Goal: Information Seeking & Learning: Find specific fact

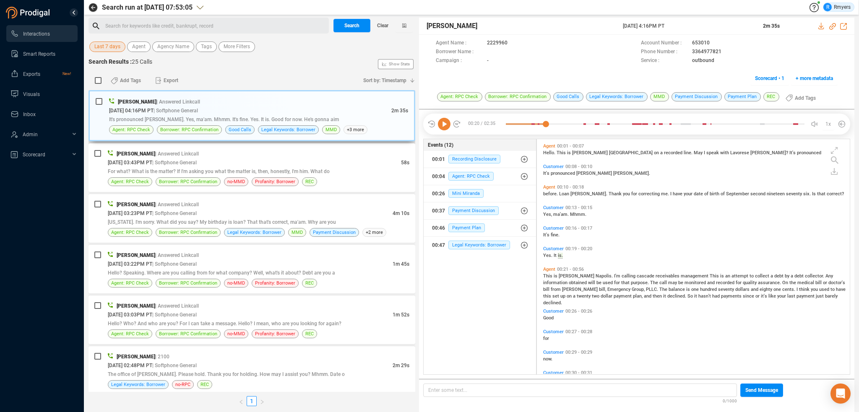
scroll to position [234, 309]
click at [112, 47] on span "Last 7 days" at bounding box center [107, 47] width 26 height 10
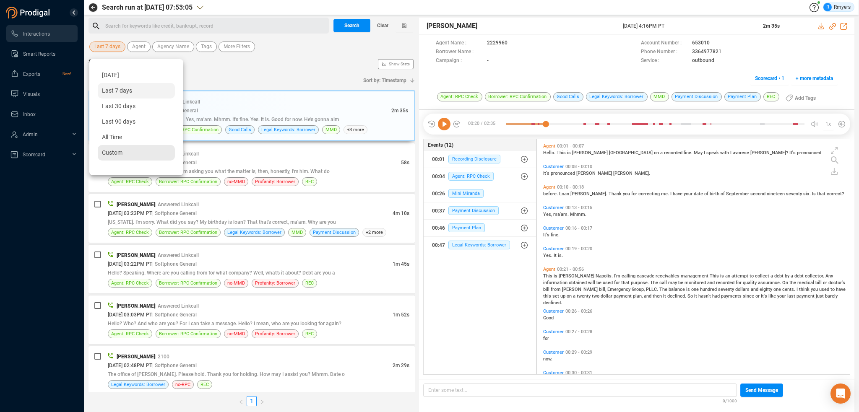
click at [113, 151] on span "Custom" at bounding box center [112, 152] width 21 height 7
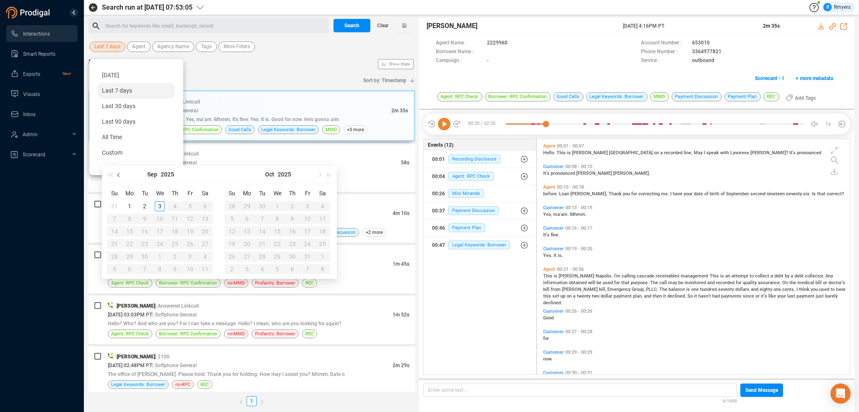
click at [119, 173] on span "button" at bounding box center [119, 175] width 4 height 4
click at [119, 174] on span "button" at bounding box center [119, 175] width 4 height 4
type input "2025-06-01"
click at [114, 203] on div "1" at bounding box center [114, 206] width 10 height 10
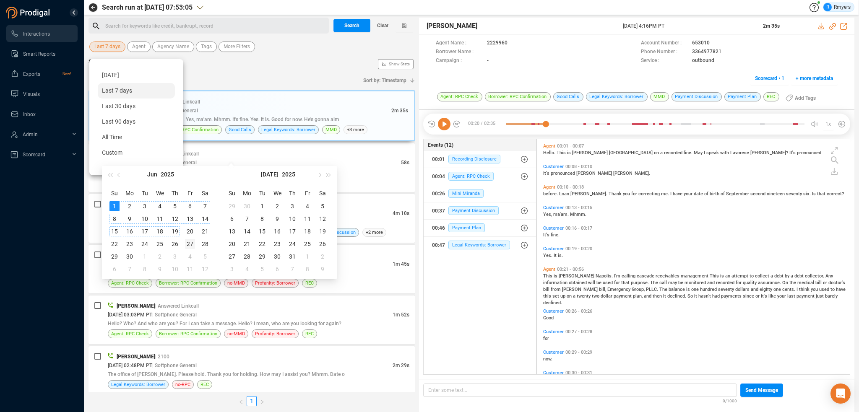
type input "2025-06-27"
type input "2025-08-04"
type input "2025-07-31"
click at [293, 255] on div "31" at bounding box center [292, 257] width 10 height 10
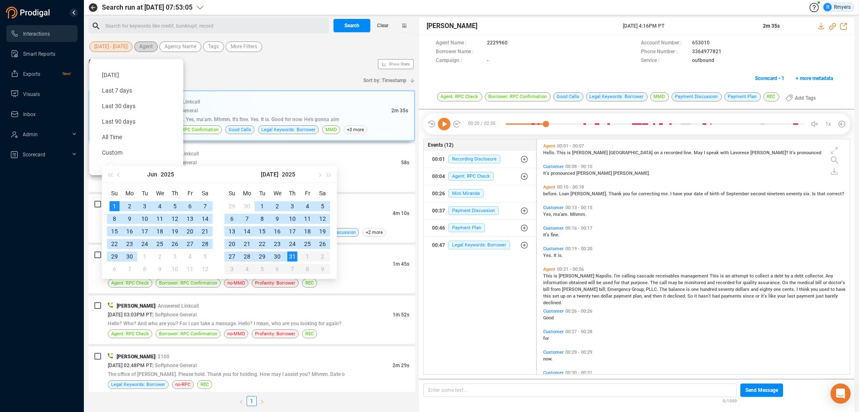
type input "2025-06-01"
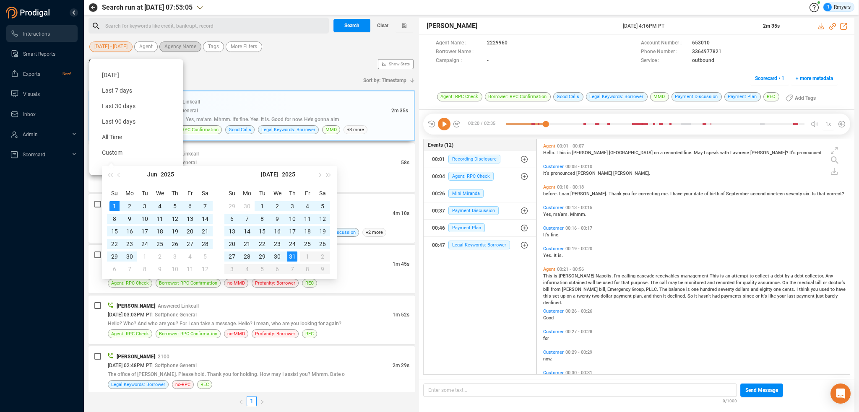
click at [172, 44] on span "Agency Name" at bounding box center [180, 47] width 32 height 10
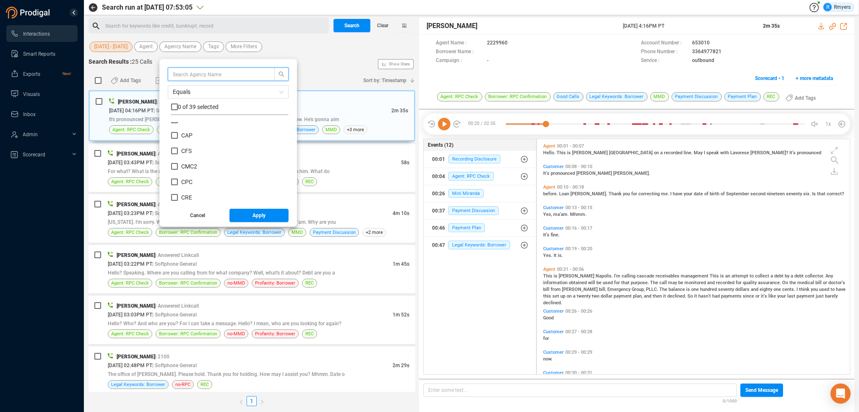
scroll to position [42, 0]
click at [187, 160] on span "CACI" at bounding box center [187, 162] width 13 height 7
click at [178, 160] on input "CACI" at bounding box center [174, 162] width 7 height 7
checkbox input "true"
click at [257, 216] on span "Apply" at bounding box center [258, 215] width 13 height 13
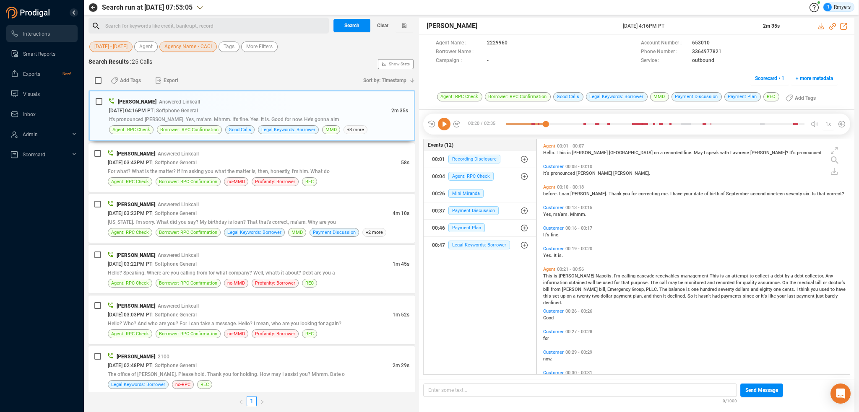
click at [127, 23] on div "Search for keywords like credit, bankrupt, record ﻿" at bounding box center [215, 26] width 221 height 13
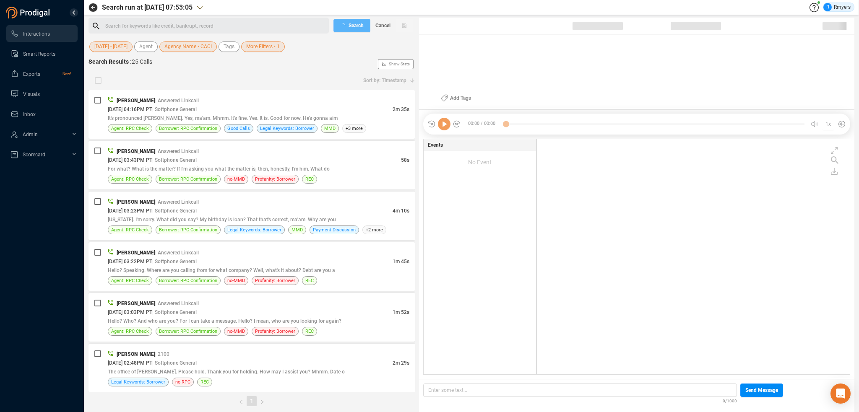
scroll to position [234, 309]
checkbox input "true"
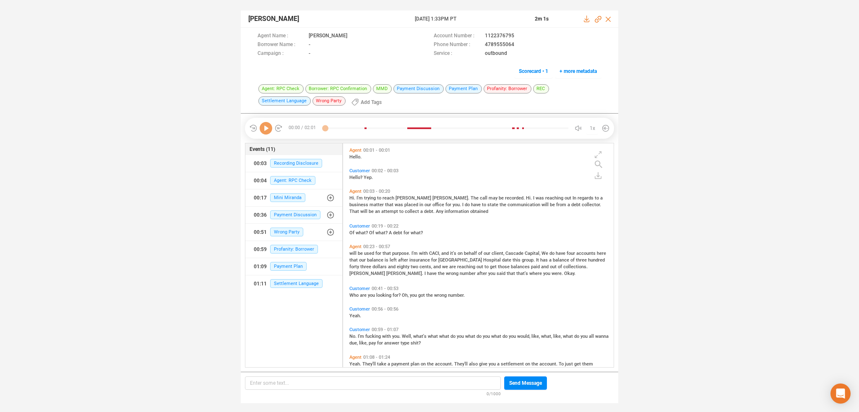
scroll to position [223, 267]
click at [263, 126] on icon at bounding box center [266, 128] width 13 height 13
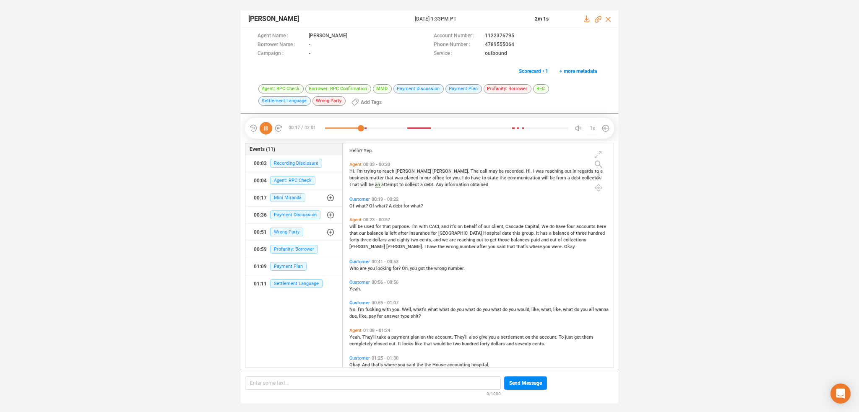
scroll to position [42, 0]
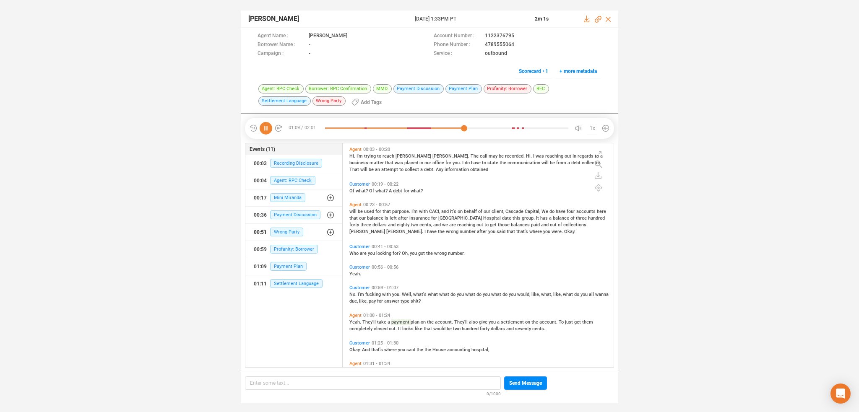
click at [331, 231] on icon "button" at bounding box center [330, 232] width 7 height 7
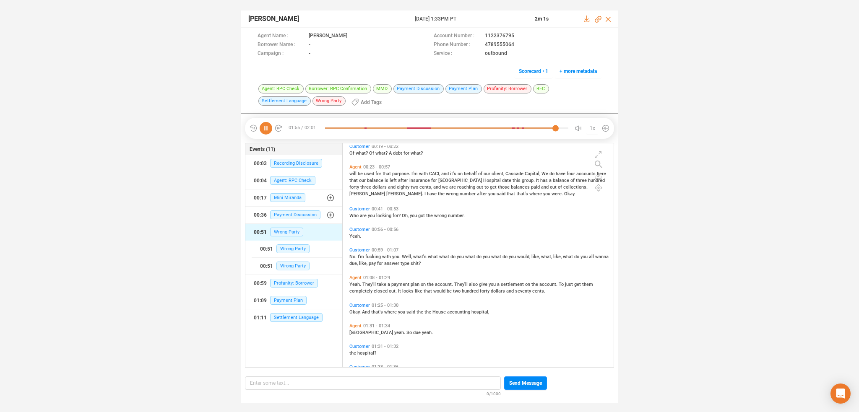
scroll to position [84, 0]
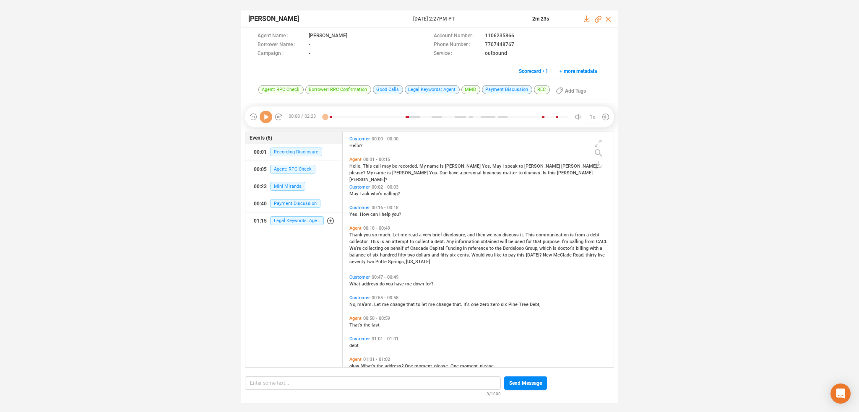
scroll to position [234, 267]
click at [259, 116] on div at bounding box center [266, 117] width 34 height 13
click at [268, 117] on icon at bounding box center [266, 117] width 13 height 13
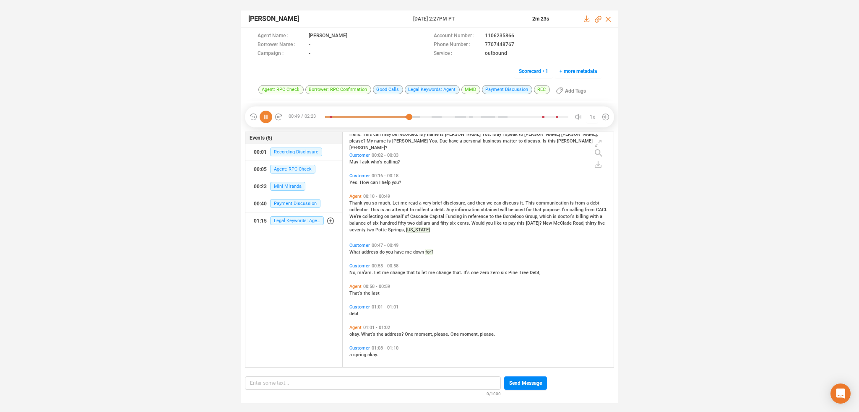
scroll to position [0, 0]
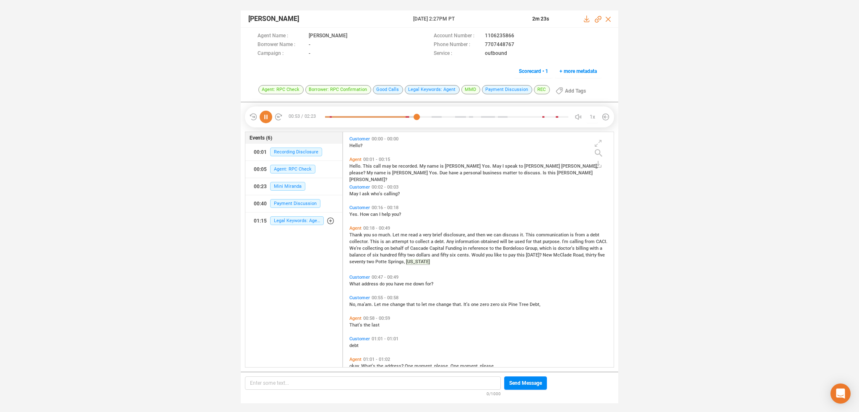
click at [357, 146] on span "Hello?" at bounding box center [355, 145] width 13 height 5
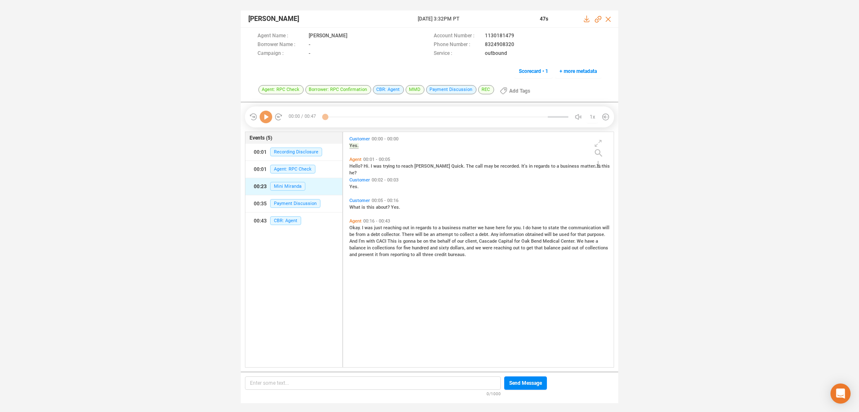
scroll to position [234, 267]
click at [267, 115] on icon at bounding box center [266, 117] width 13 height 13
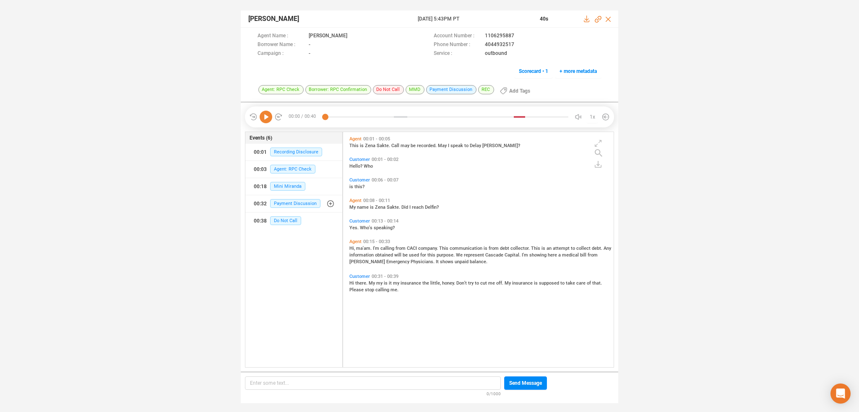
scroll to position [234, 267]
click at [268, 118] on icon at bounding box center [266, 117] width 13 height 13
drag, startPoint x: 482, startPoint y: 42, endPoint x: 512, endPoint y: 44, distance: 30.3
click at [512, 44] on div "Phone Number : 4044932517" at bounding box center [518, 45] width 168 height 9
copy div "4044932517"
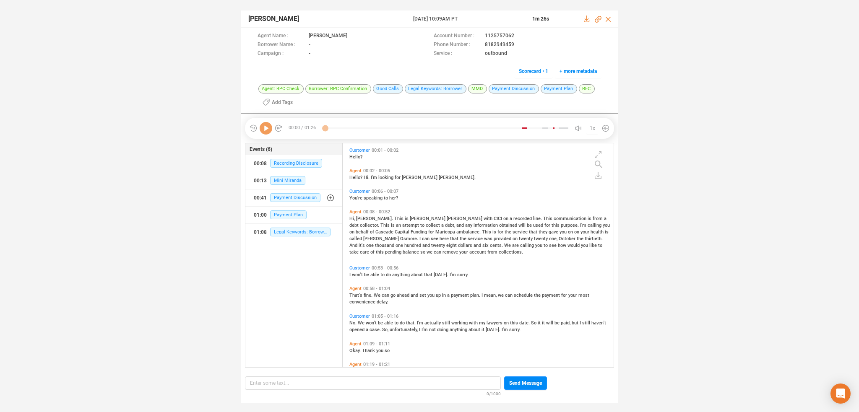
scroll to position [223, 267]
click at [266, 125] on icon at bounding box center [266, 128] width 13 height 13
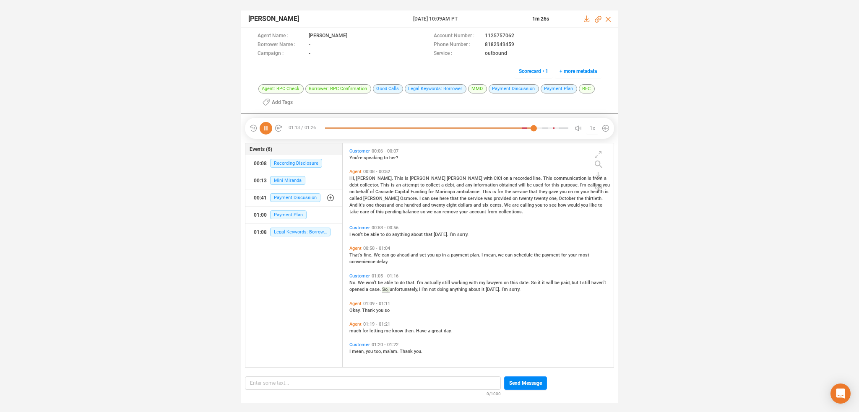
scroll to position [0, 0]
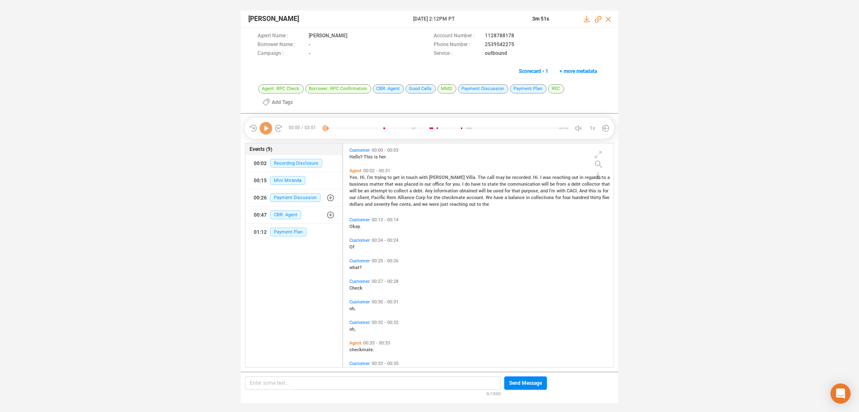
scroll to position [223, 267]
click at [266, 125] on icon at bounding box center [266, 128] width 13 height 13
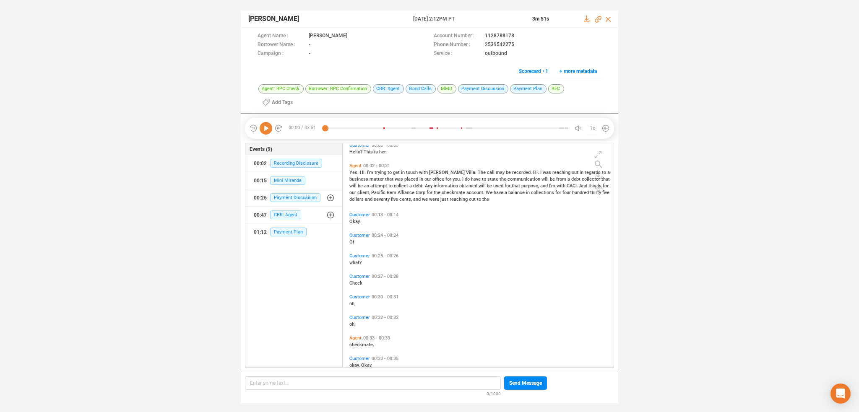
scroll to position [0, 0]
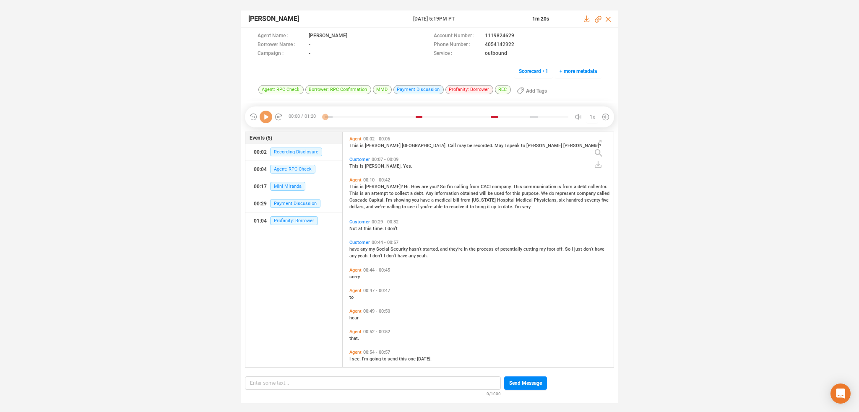
scroll to position [234, 267]
click at [265, 117] on icon at bounding box center [266, 117] width 13 height 13
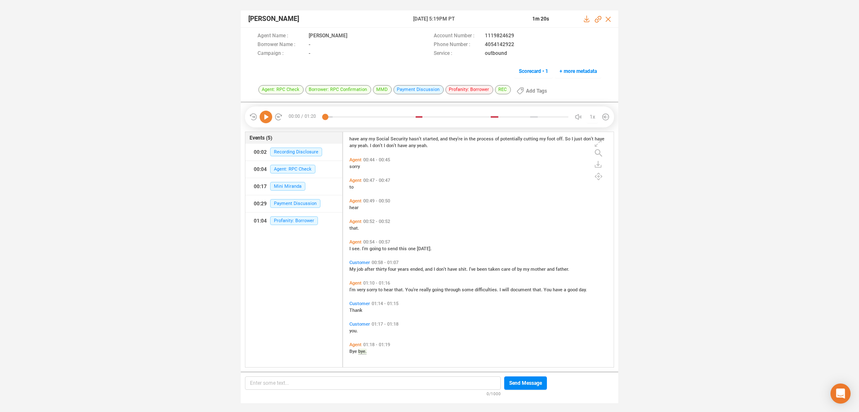
scroll to position [0, 0]
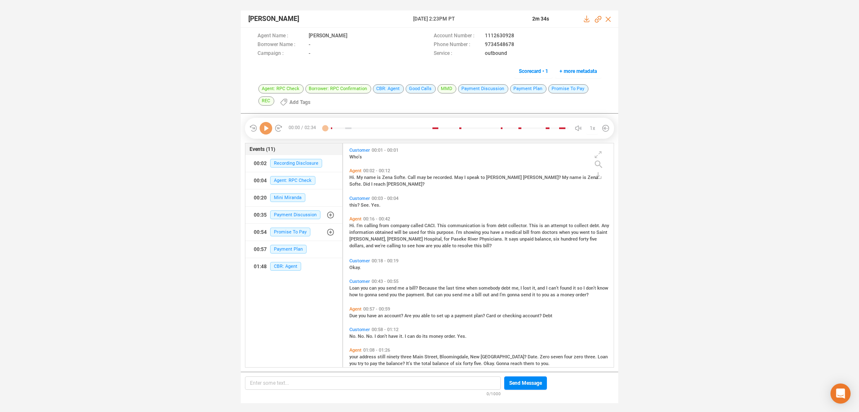
scroll to position [223, 267]
click at [263, 129] on icon at bounding box center [266, 128] width 13 height 13
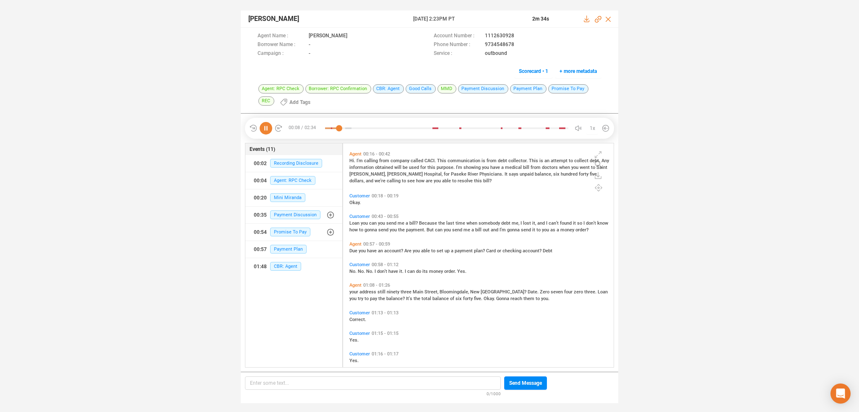
scroll to position [84, 0]
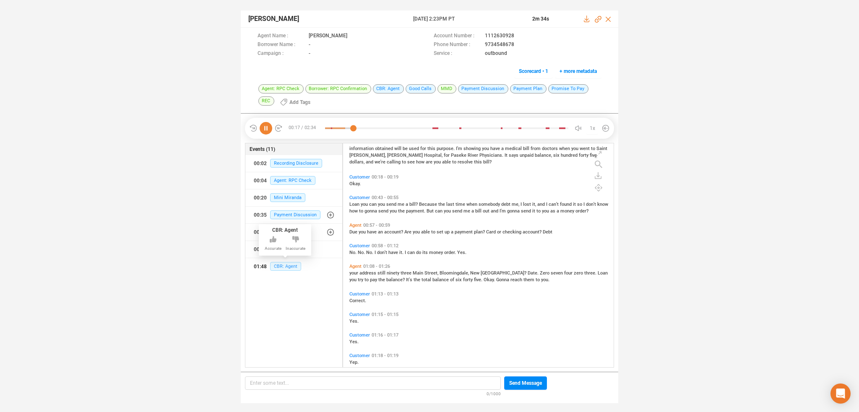
click at [276, 265] on span "CBR: Agent" at bounding box center [285, 266] width 31 height 9
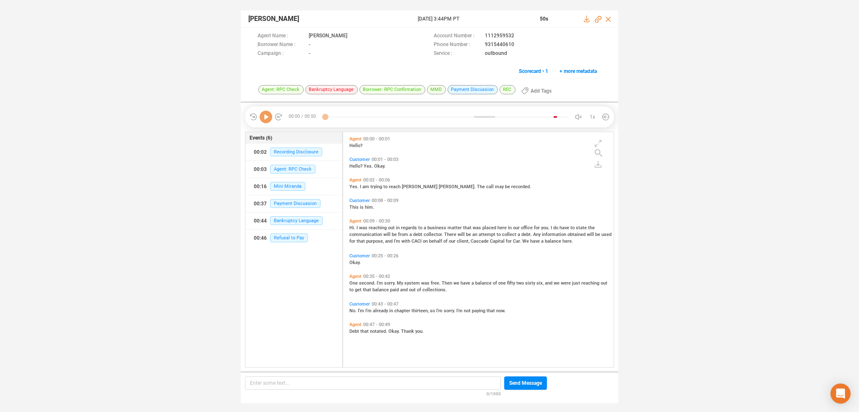
scroll to position [234, 267]
click at [262, 114] on icon at bounding box center [266, 117] width 13 height 13
click at [327, 116] on div at bounding box center [446, 117] width 243 height 13
click at [269, 114] on icon at bounding box center [266, 117] width 13 height 13
click at [270, 114] on icon at bounding box center [266, 117] width 13 height 13
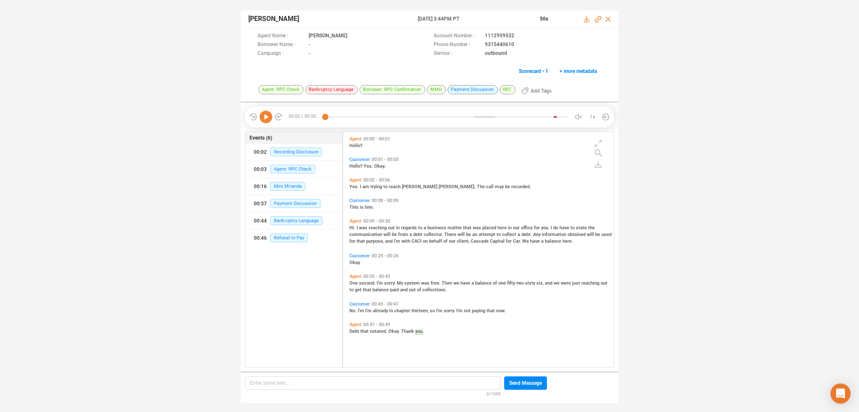
click at [263, 118] on icon at bounding box center [266, 117] width 13 height 13
click at [267, 119] on icon at bounding box center [266, 117] width 13 height 13
click at [353, 311] on span "No." at bounding box center [353, 310] width 8 height 5
click at [263, 120] on icon at bounding box center [266, 117] width 13 height 13
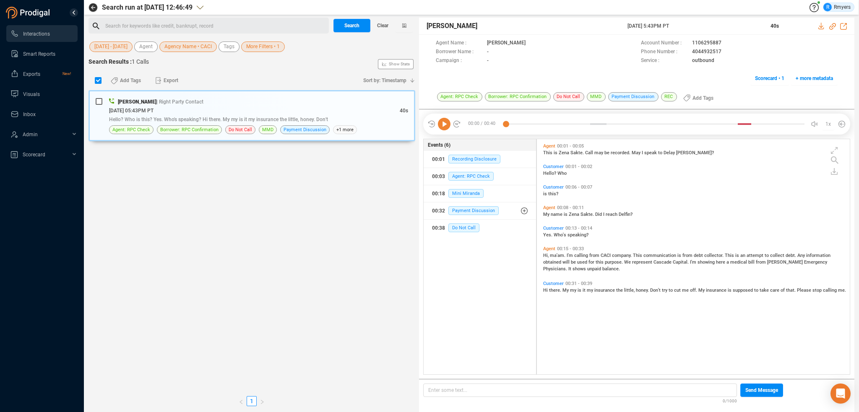
scroll to position [234, 309]
click at [130, 25] on div "Search for keywords like credit, bankrupt, record ﻿" at bounding box center [215, 26] width 221 height 13
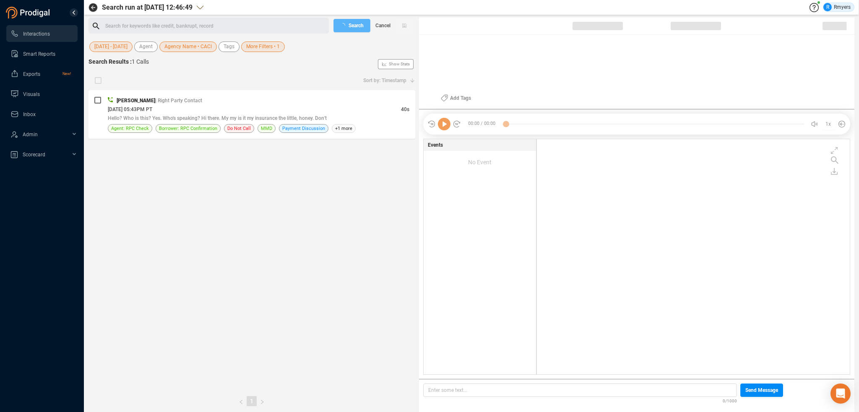
checkbox input "true"
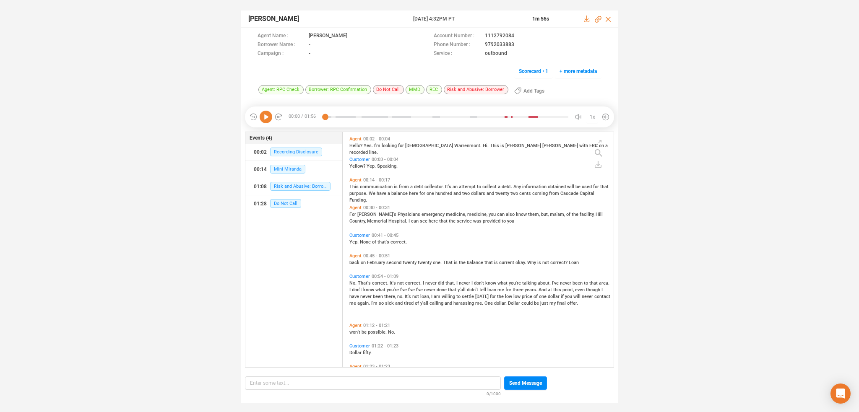
scroll to position [234, 267]
click at [265, 117] on icon at bounding box center [266, 117] width 13 height 13
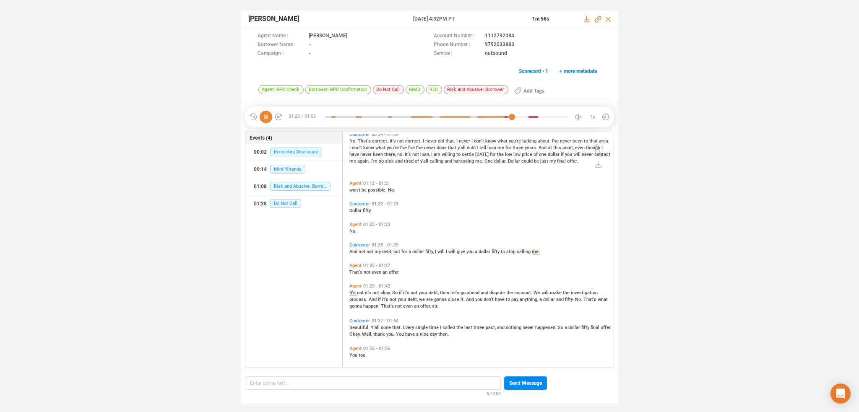
scroll to position [146, 0]
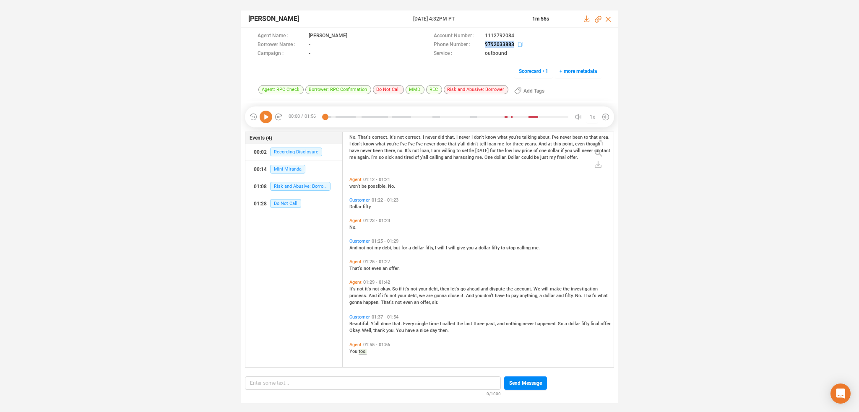
drag, startPoint x: 481, startPoint y: 44, endPoint x: 515, endPoint y: 44, distance: 34.0
click at [515, 44] on div "Phone Number : [PHONE_NUMBER]" at bounding box center [518, 45] width 168 height 9
copy div "9792033883"
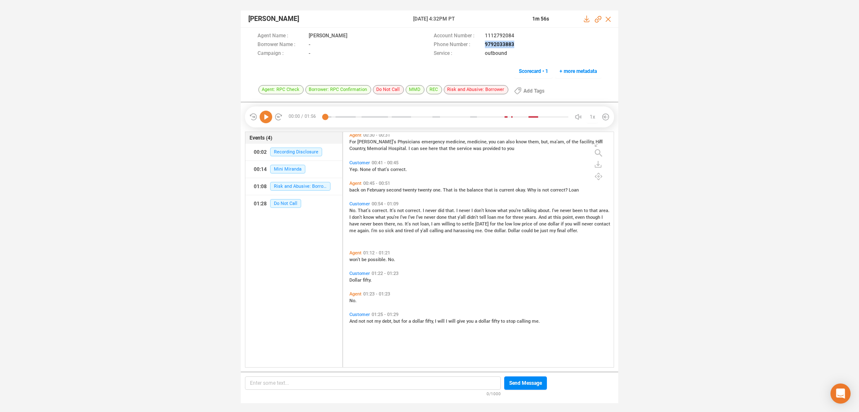
scroll to position [0, 0]
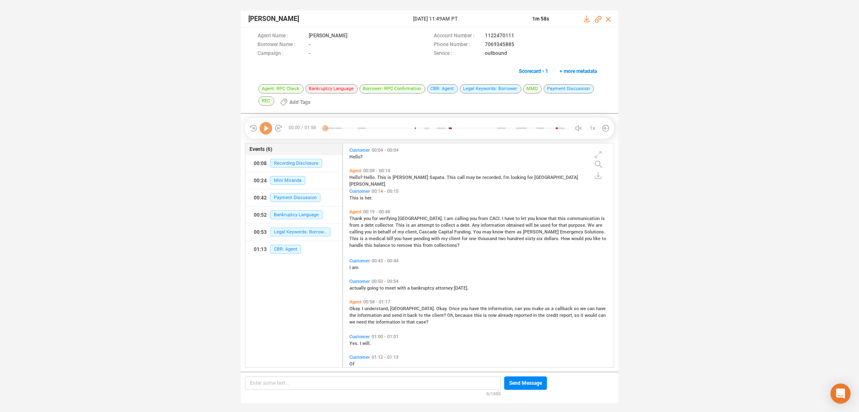
scroll to position [223, 267]
click at [263, 130] on icon at bounding box center [266, 128] width 13 height 13
click at [328, 126] on div at bounding box center [446, 128] width 243 height 13
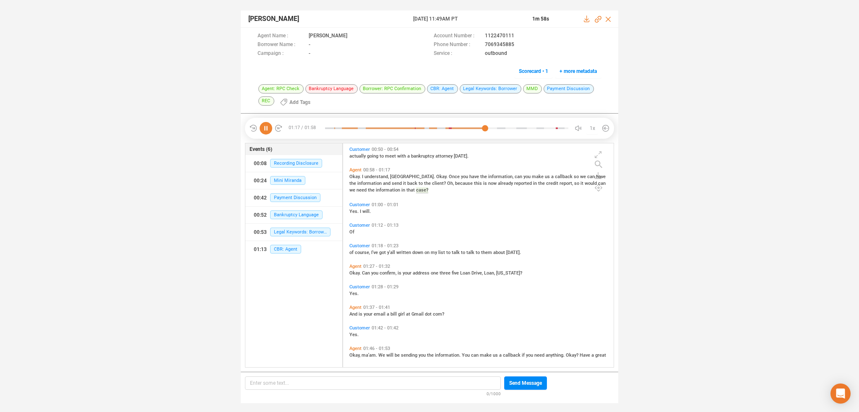
scroll to position [177, 0]
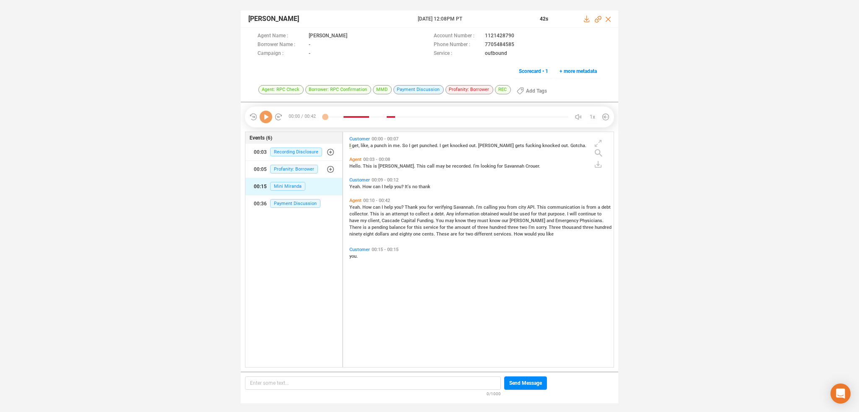
scroll to position [234, 267]
click at [263, 114] on icon at bounding box center [266, 117] width 13 height 13
click at [356, 184] on span "Yeah." at bounding box center [355, 186] width 13 height 5
click at [267, 114] on icon at bounding box center [266, 117] width 13 height 13
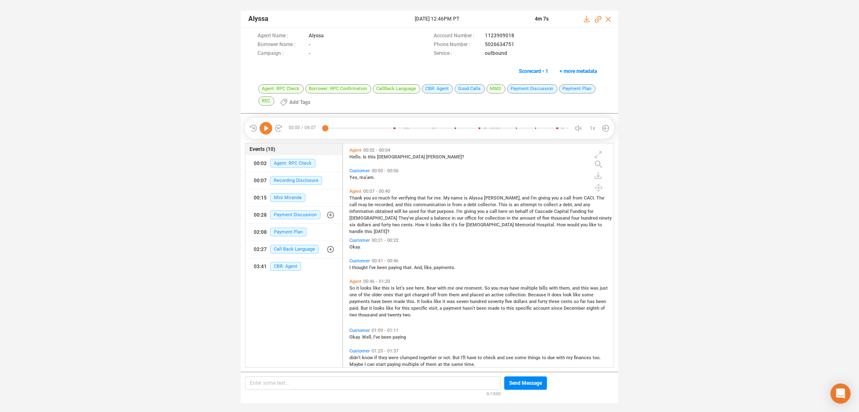
scroll to position [223, 267]
click at [267, 127] on icon at bounding box center [266, 128] width 13 height 13
click at [280, 265] on span "CBR: Agent" at bounding box center [285, 266] width 31 height 9
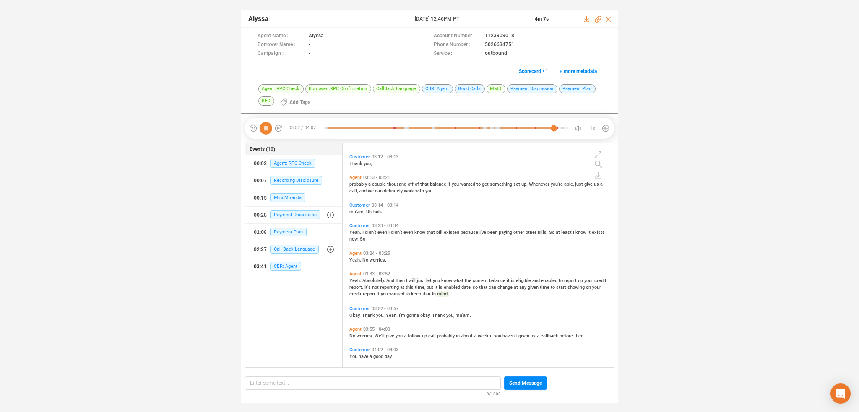
scroll to position [619, 0]
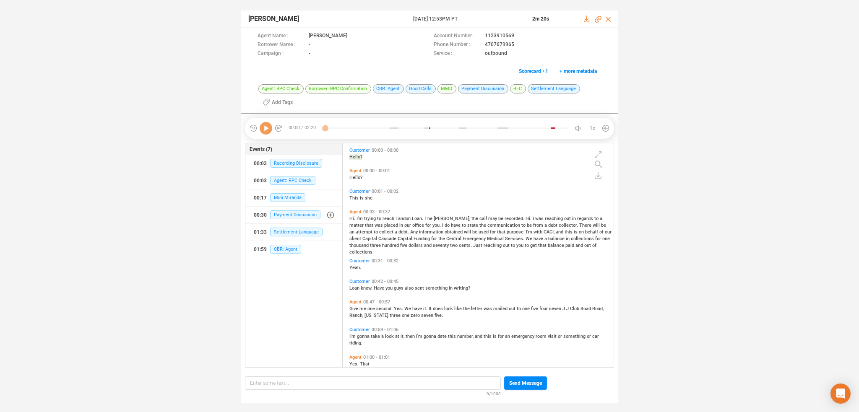
scroll to position [223, 267]
click at [270, 128] on icon at bounding box center [266, 128] width 13 height 13
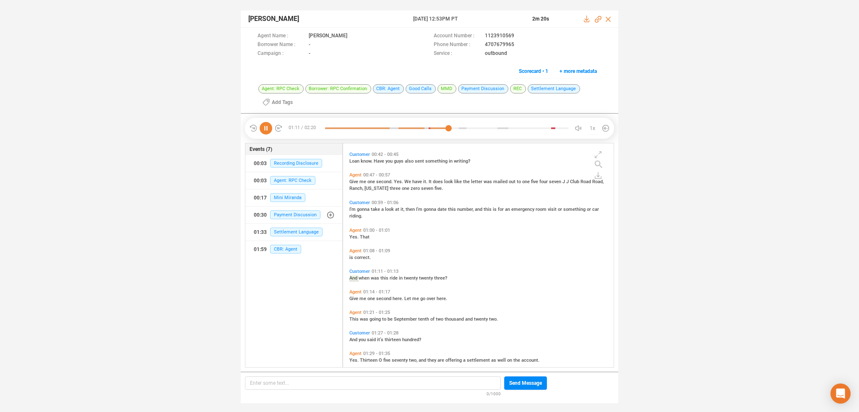
scroll to position [148, 0]
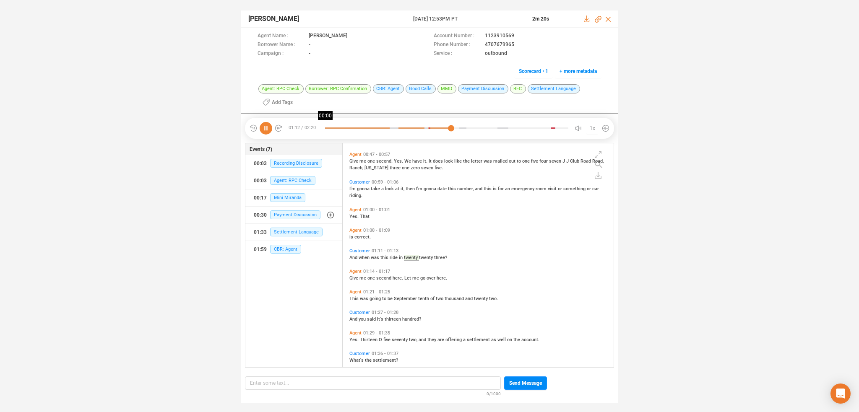
click at [326, 127] on div at bounding box center [446, 128] width 243 height 13
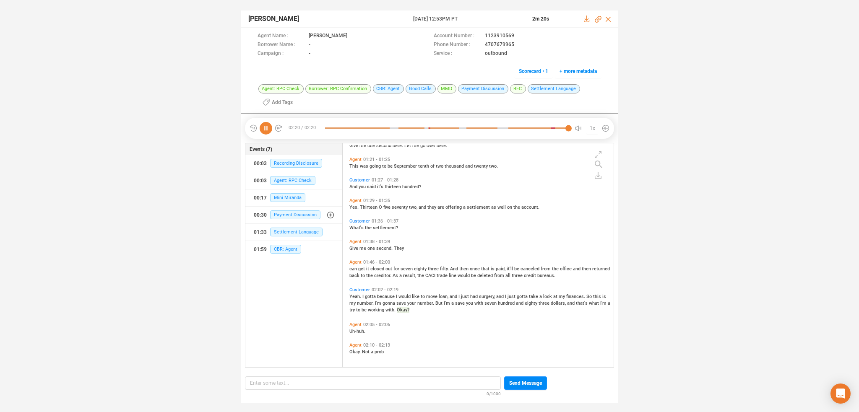
scroll to position [0, 0]
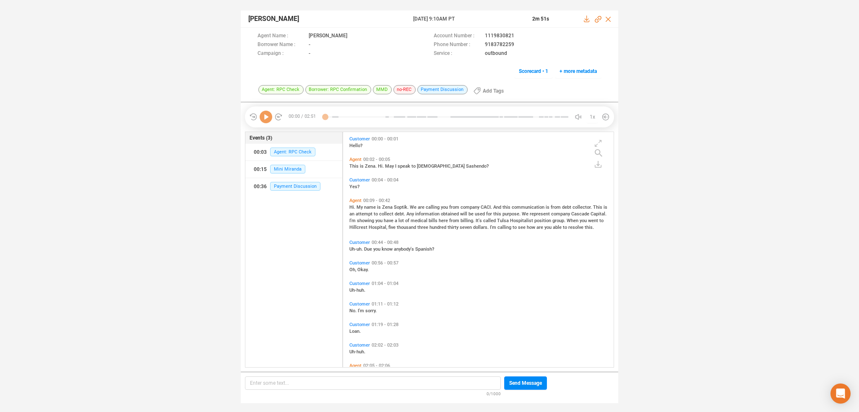
scroll to position [234, 267]
click at [268, 120] on icon at bounding box center [266, 117] width 13 height 13
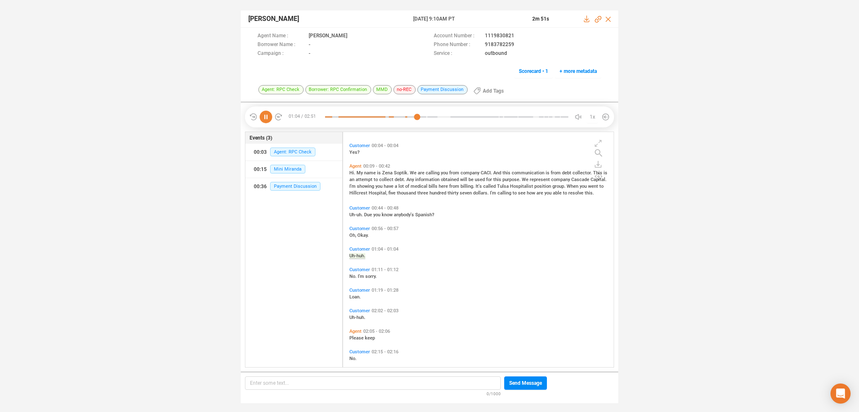
scroll to position [0, 0]
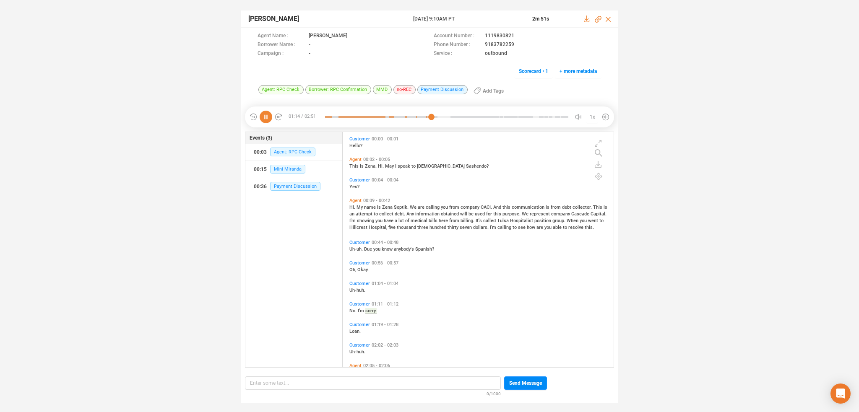
click at [264, 115] on icon at bounding box center [266, 117] width 13 height 13
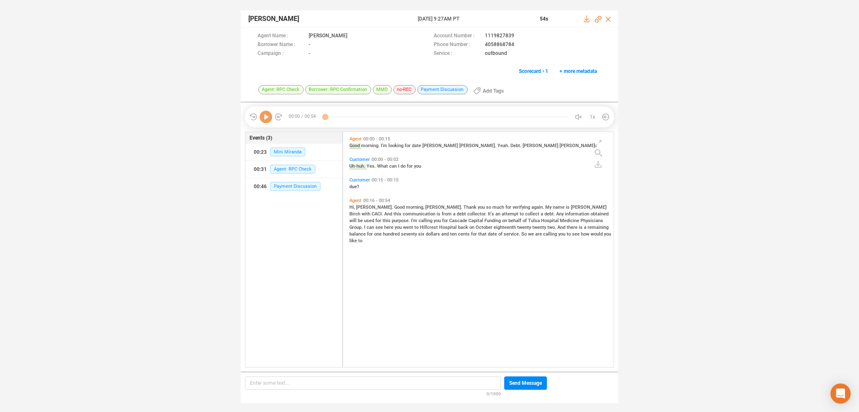
scroll to position [234, 267]
click at [267, 120] on icon at bounding box center [266, 117] width 13 height 13
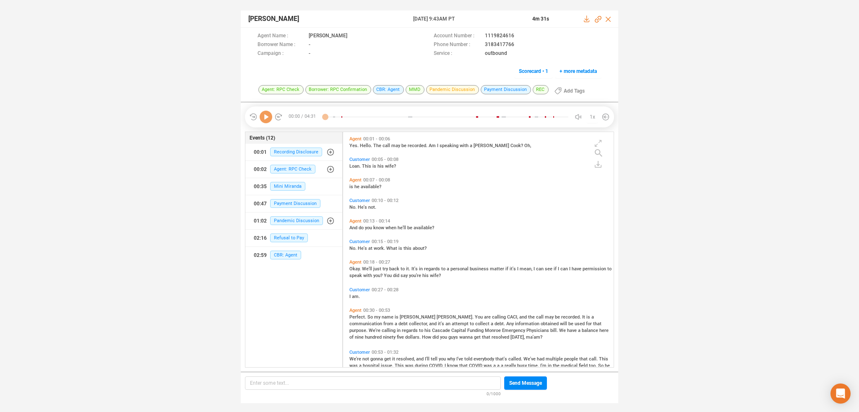
scroll to position [234, 267]
click at [265, 117] on icon at bounding box center [266, 117] width 13 height 13
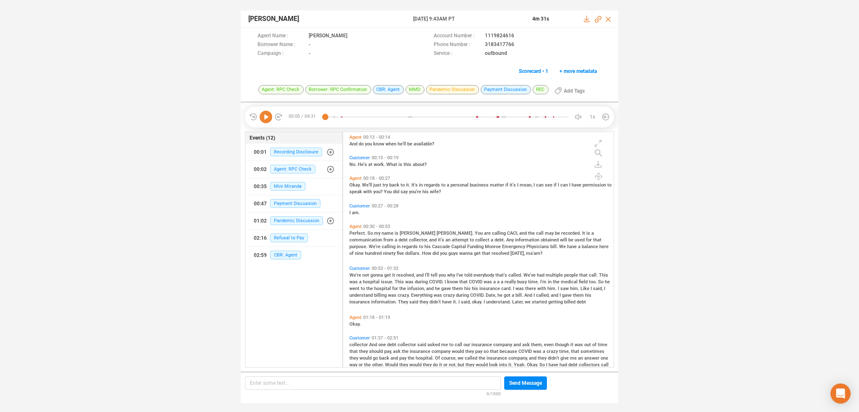
scroll to position [0, 0]
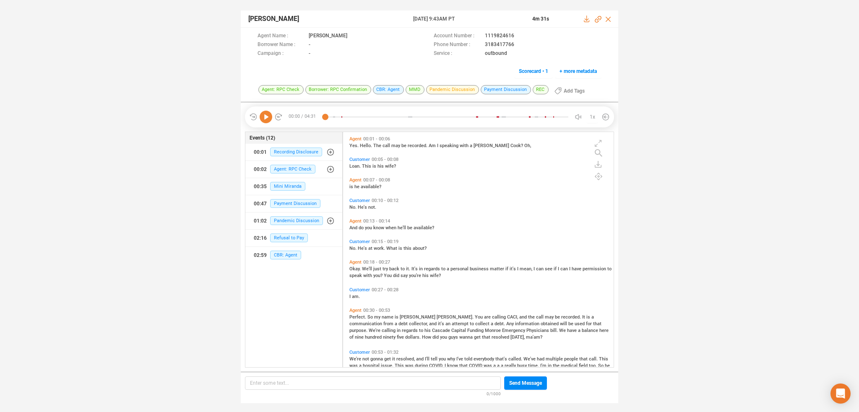
click at [356, 268] on span "Okay." at bounding box center [355, 268] width 13 height 5
click at [263, 120] on icon at bounding box center [266, 117] width 13 height 13
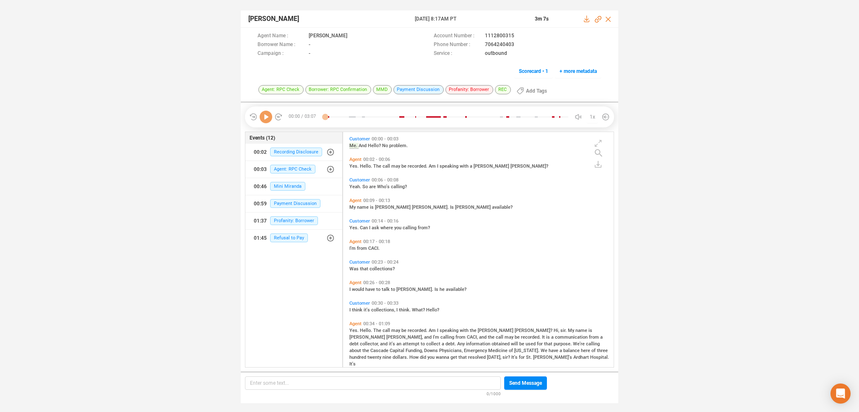
scroll to position [234, 267]
click at [264, 117] on icon at bounding box center [266, 117] width 13 height 13
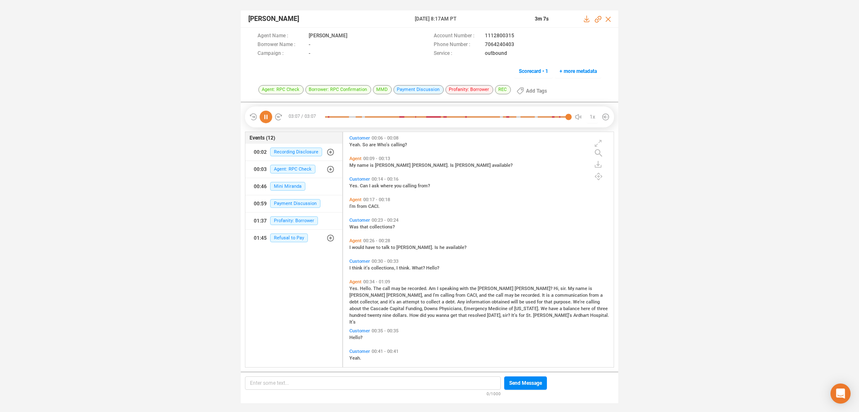
scroll to position [84, 0]
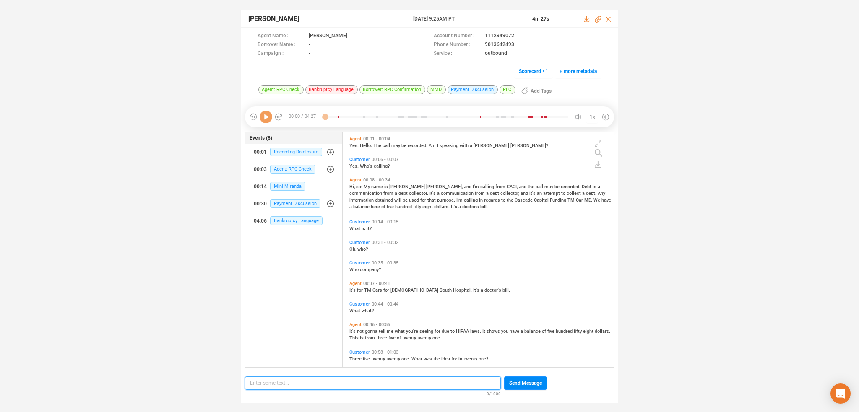
scroll to position [234, 267]
click at [265, 118] on icon at bounding box center [266, 117] width 13 height 13
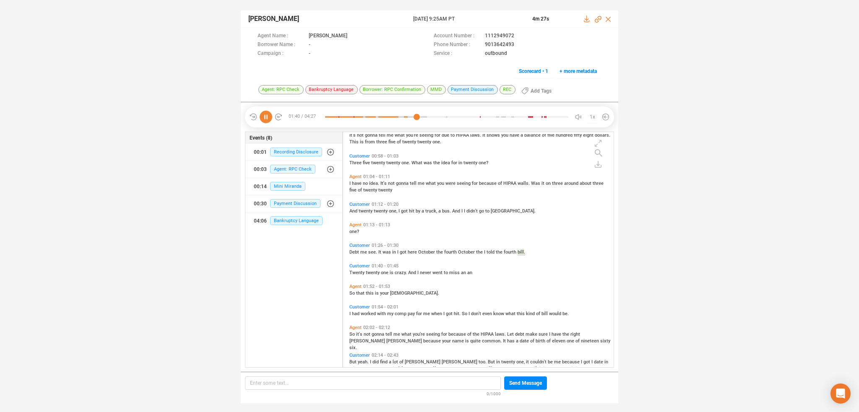
scroll to position [217, 0]
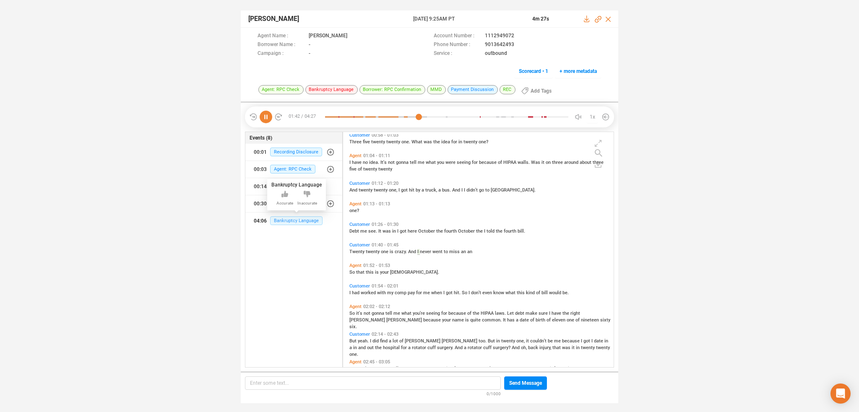
click at [289, 219] on span "Bankruptcy Language" at bounding box center [296, 220] width 52 height 9
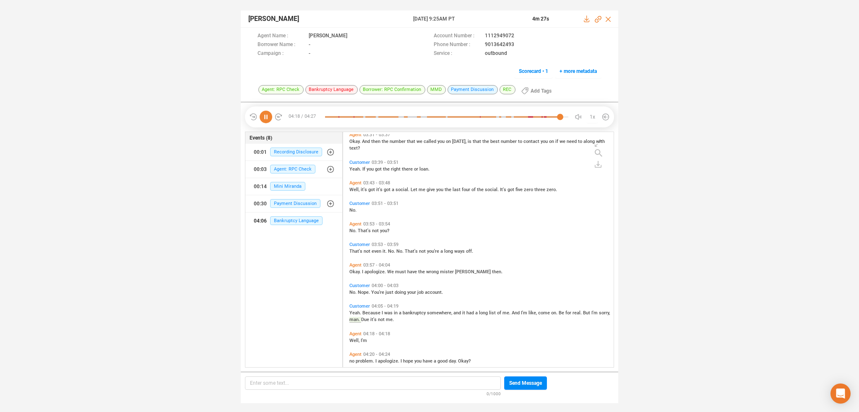
scroll to position [674, 0]
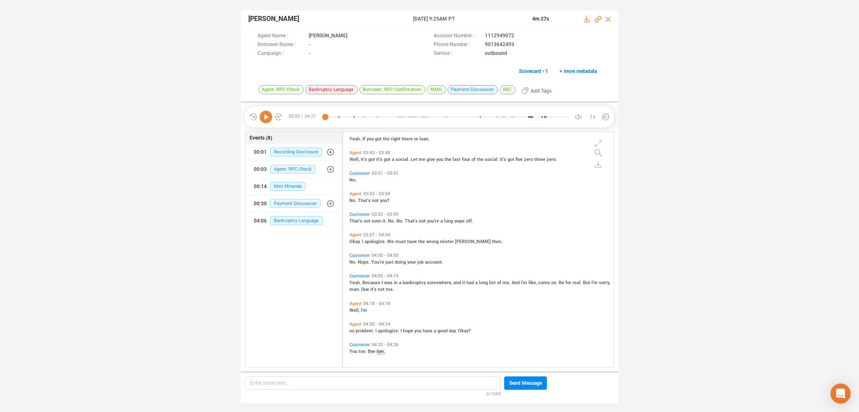
click at [352, 282] on span "Yeah." at bounding box center [355, 282] width 13 height 5
click at [265, 115] on icon at bounding box center [266, 117] width 13 height 13
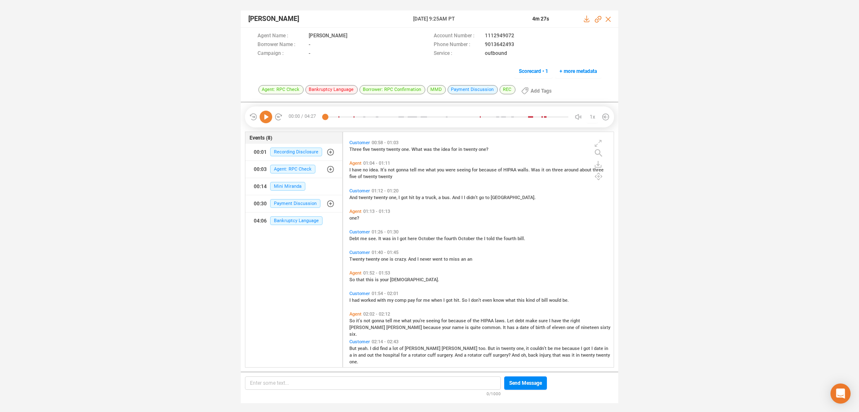
scroll to position [294, 0]
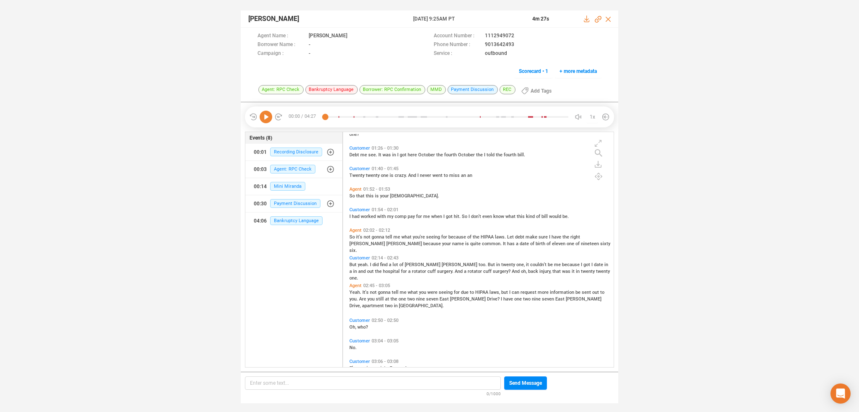
click at [356, 236] on span "it's" at bounding box center [360, 236] width 8 height 5
click at [267, 116] on icon at bounding box center [266, 117] width 13 height 13
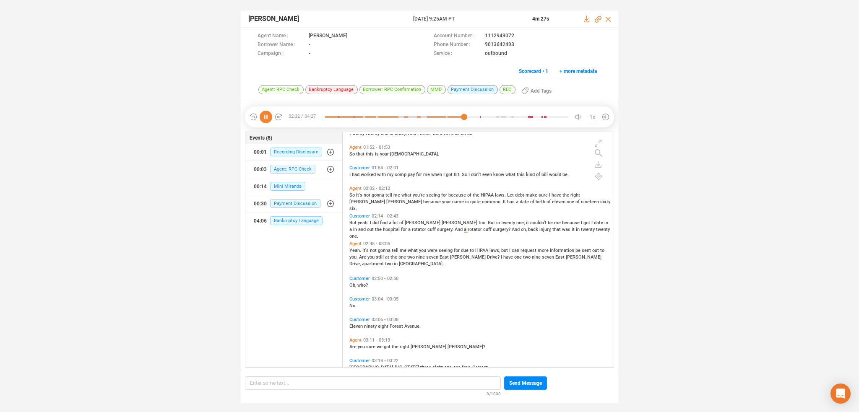
click at [503, 201] on span "It" at bounding box center [505, 201] width 4 height 5
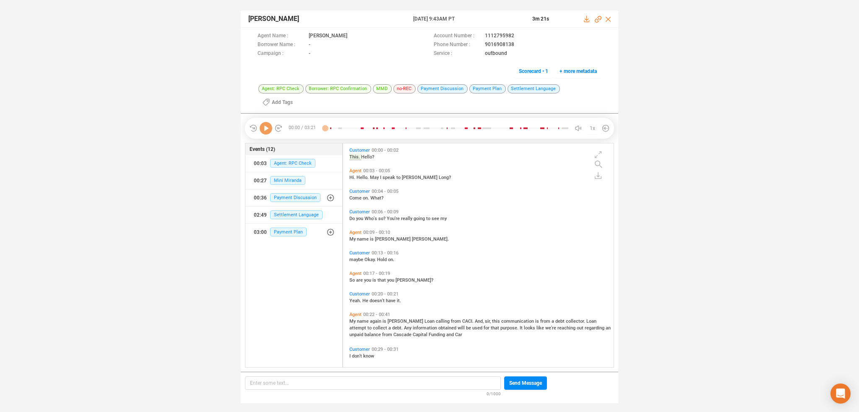
scroll to position [234, 267]
drag, startPoint x: 266, startPoint y: 118, endPoint x: 262, endPoint y: 171, distance: 53.4
click at [266, 122] on icon at bounding box center [266, 128] width 13 height 13
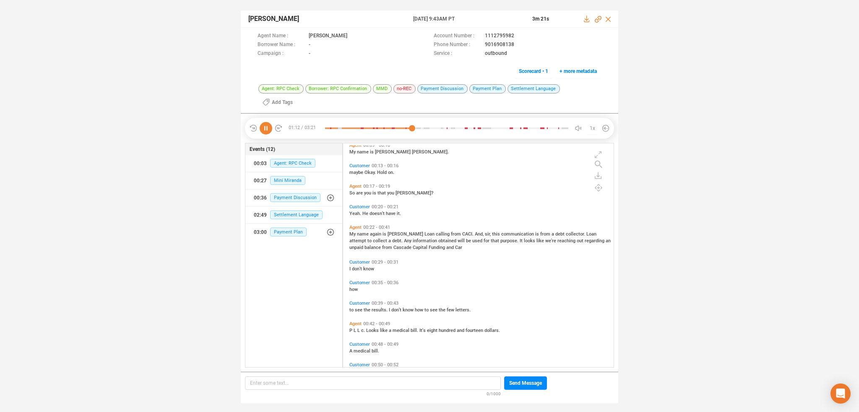
scroll to position [126, 0]
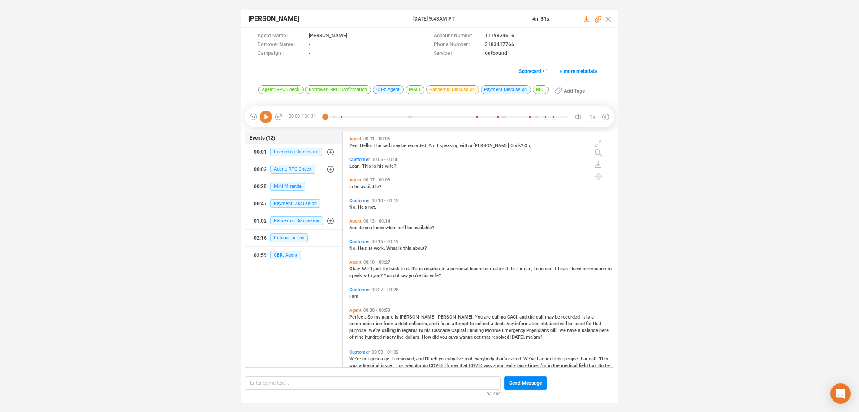
scroll to position [234, 267]
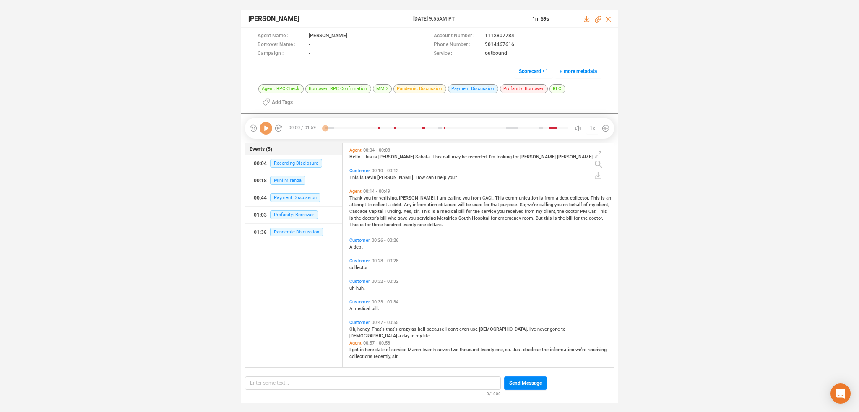
scroll to position [2, 4]
click at [265, 127] on icon at bounding box center [266, 128] width 13 height 13
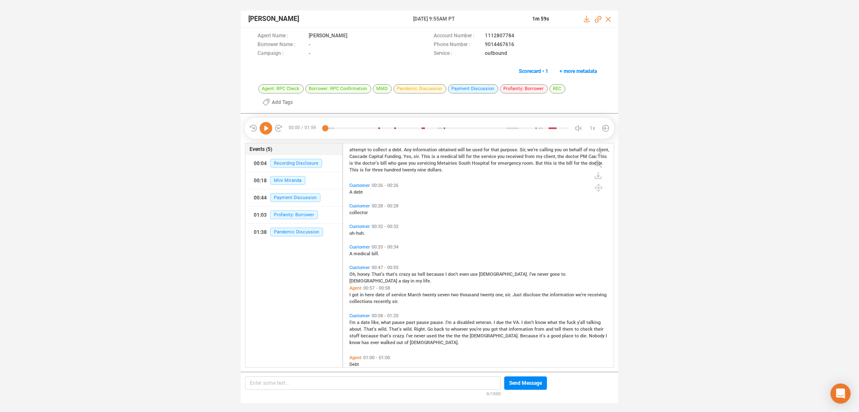
scroll to position [0, 0]
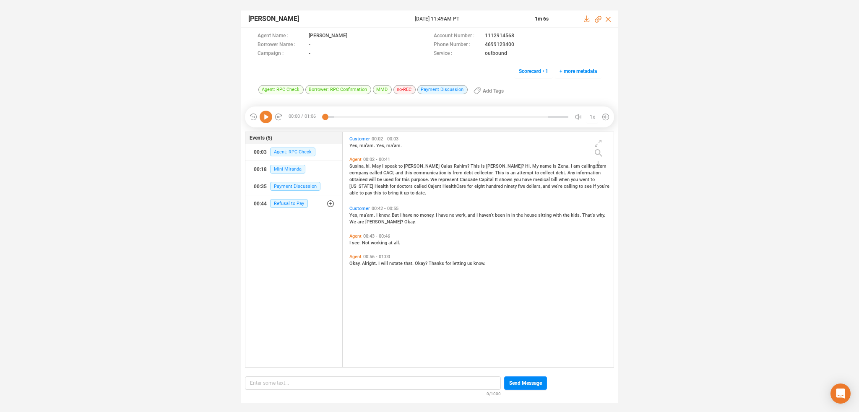
scroll to position [234, 267]
click at [262, 117] on icon at bounding box center [266, 117] width 13 height 13
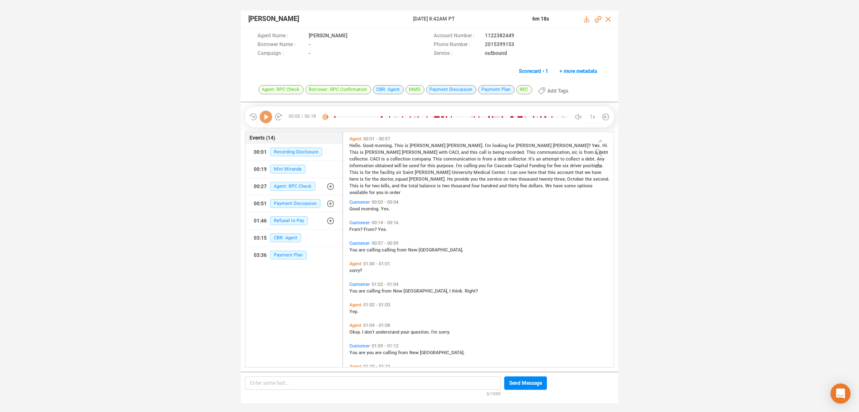
scroll to position [234, 267]
click at [267, 120] on icon at bounding box center [266, 117] width 13 height 13
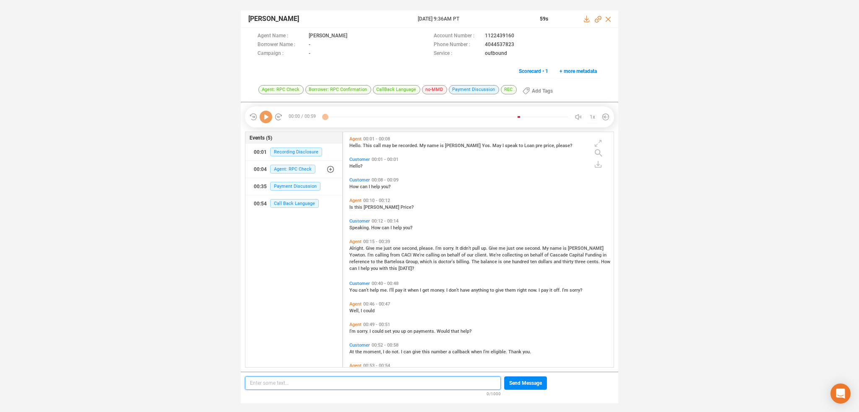
scroll to position [2, 4]
click at [263, 118] on icon at bounding box center [266, 117] width 13 height 13
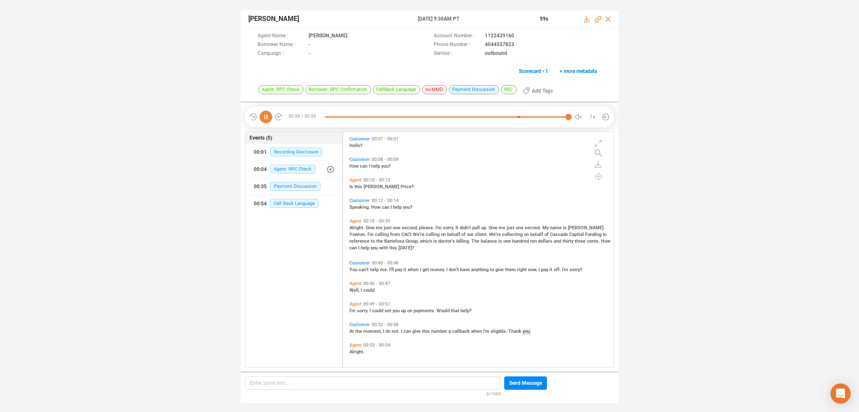
scroll to position [0, 0]
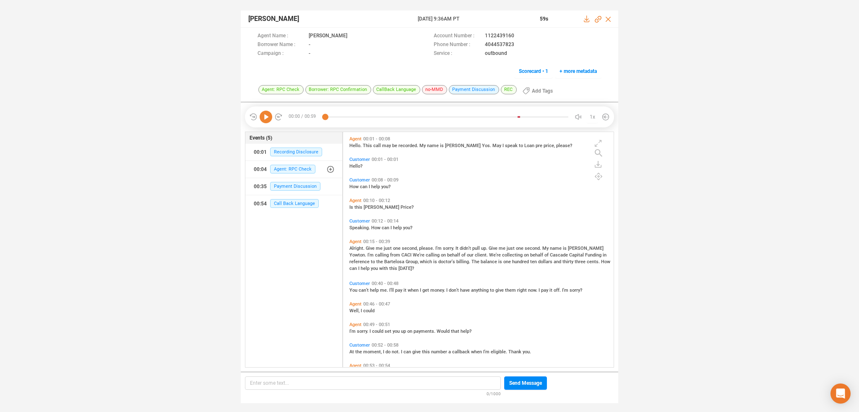
scroll to position [234, 267]
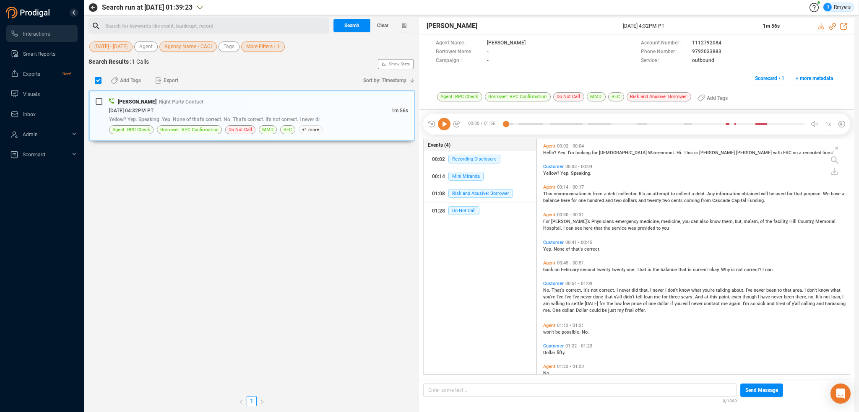
scroll to position [234, 309]
click at [130, 23] on div "Search for keywords like credit, bankrupt, record ﻿" at bounding box center [215, 26] width 221 height 13
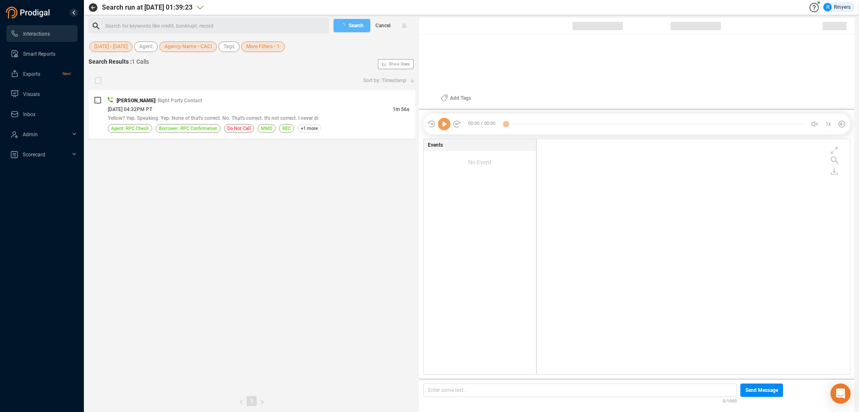
checkbox input "true"
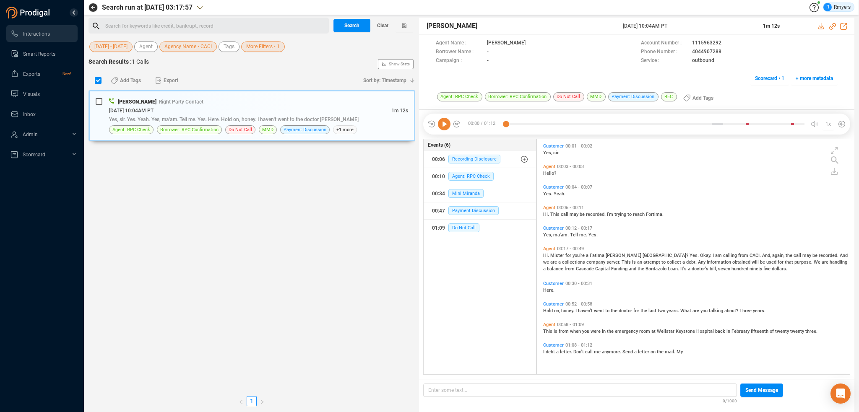
click at [155, 21] on div "Search for keywords like credit, bankrupt, record ﻿" at bounding box center [215, 26] width 221 height 13
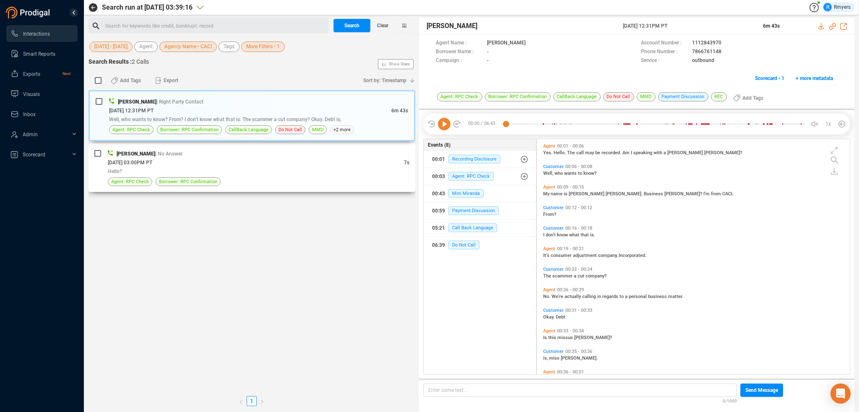
click at [218, 163] on div "06/10/2025 @ 03:00PM PT" at bounding box center [256, 162] width 296 height 9
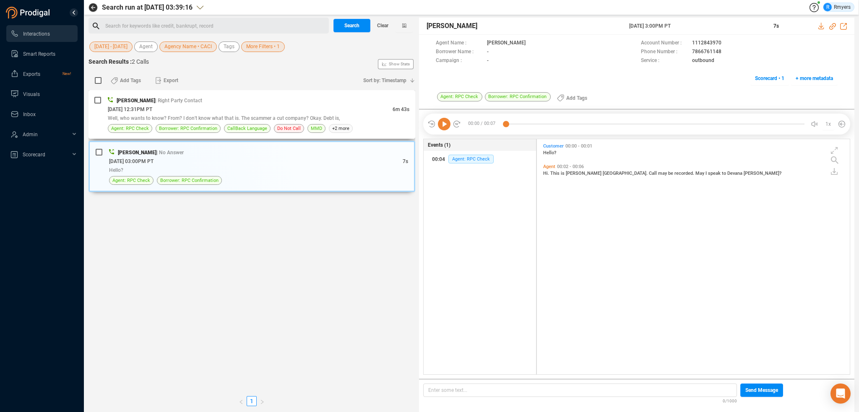
click at [228, 110] on div "06/27/2025 @ 12:31PM PT" at bounding box center [250, 109] width 285 height 9
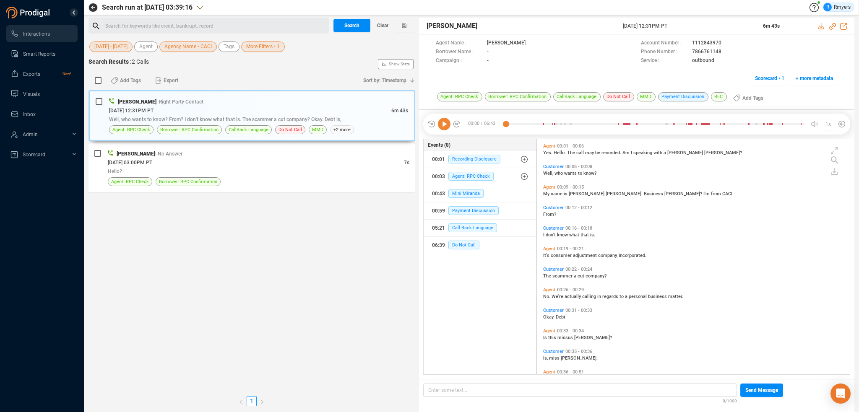
click at [109, 28] on div "Search for keywords like credit, bankrupt, record ﻿" at bounding box center [215, 26] width 221 height 13
drag, startPoint x: 109, startPoint y: 28, endPoint x: 107, endPoint y: 32, distance: 4.5
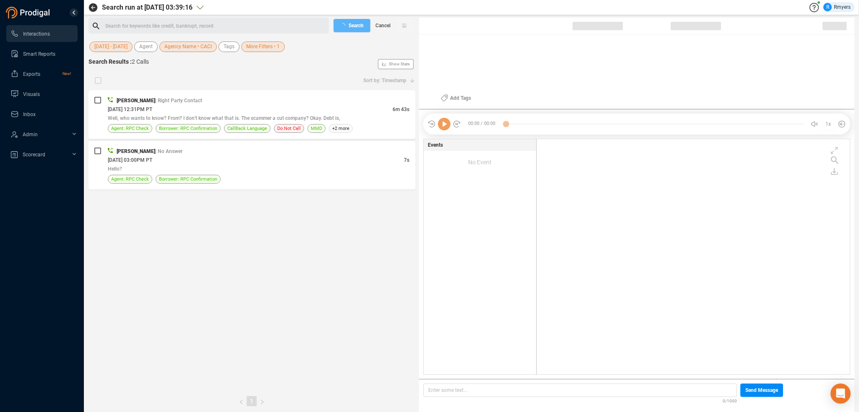
checkbox input "true"
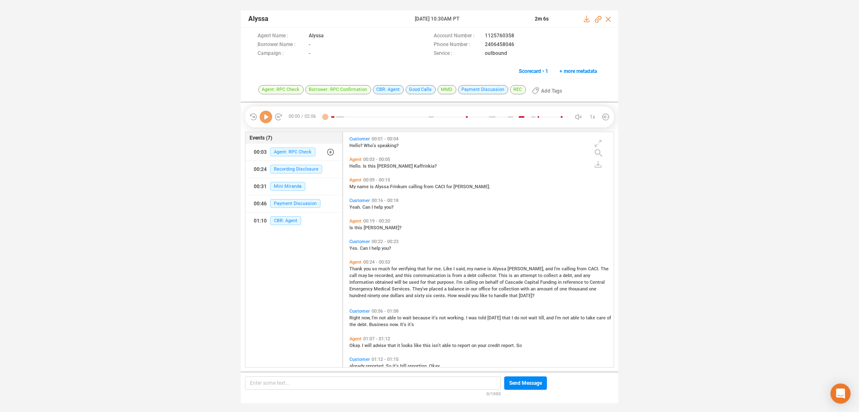
scroll to position [234, 267]
click at [264, 117] on icon at bounding box center [266, 117] width 13 height 13
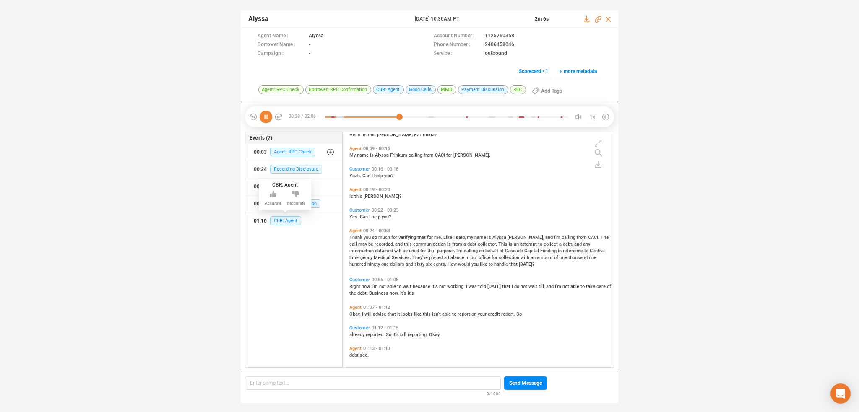
drag, startPoint x: 281, startPoint y: 224, endPoint x: 277, endPoint y: 229, distance: 6.6
click at [281, 224] on span "CBR: Agent" at bounding box center [285, 220] width 31 height 9
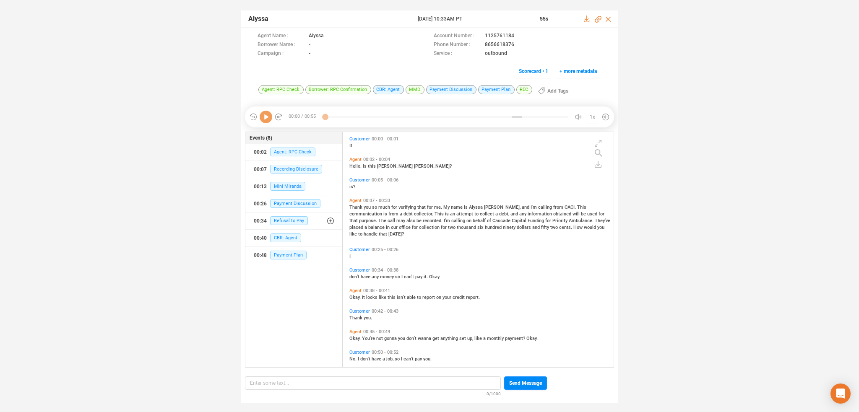
scroll to position [234, 267]
click at [266, 120] on icon at bounding box center [266, 117] width 13 height 13
click at [275, 237] on span "CBR: Agent" at bounding box center [285, 238] width 31 height 9
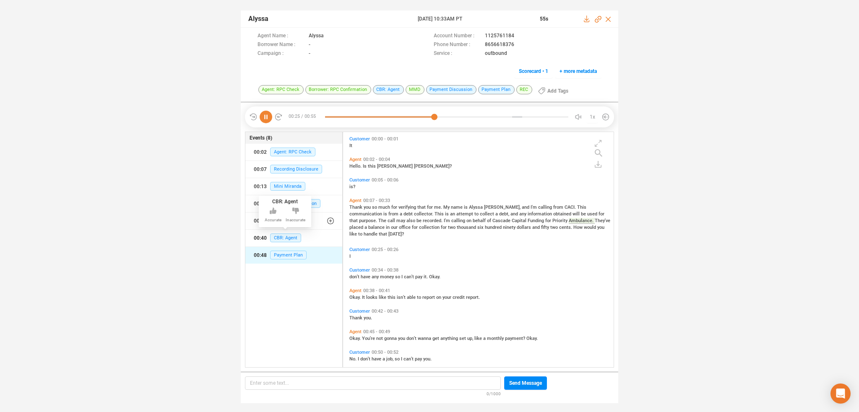
scroll to position [28, 0]
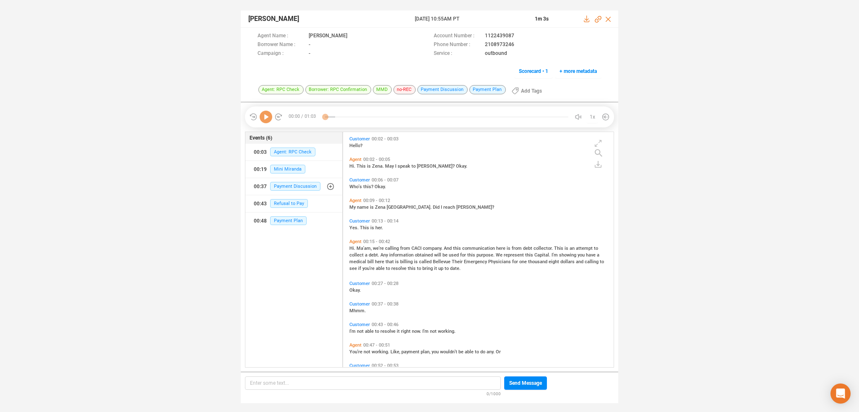
scroll to position [234, 267]
click at [263, 119] on icon at bounding box center [266, 117] width 13 height 13
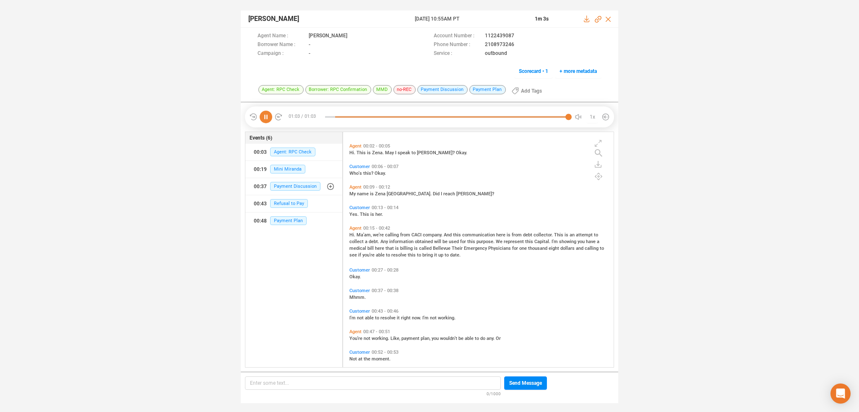
scroll to position [0, 0]
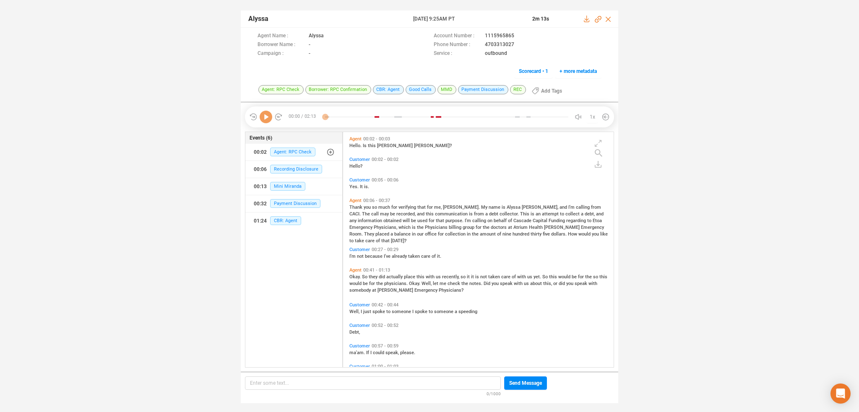
scroll to position [234, 267]
click at [267, 119] on icon at bounding box center [266, 117] width 13 height 13
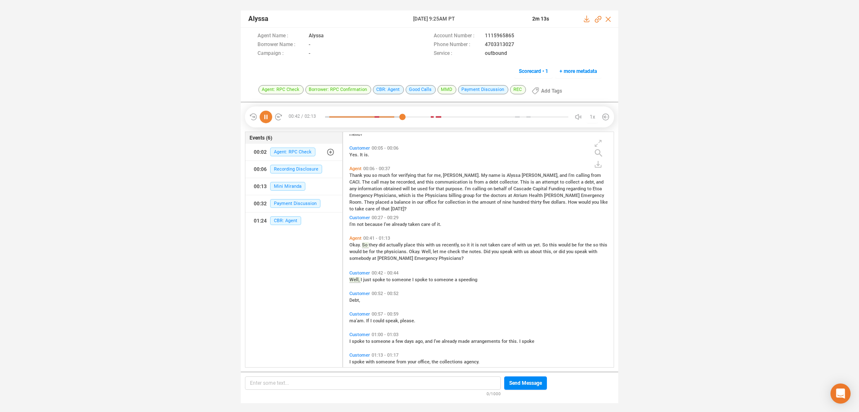
scroll to position [60, 0]
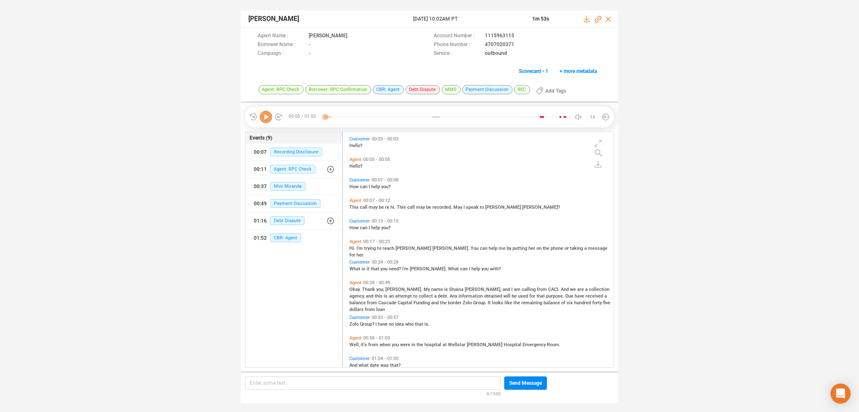
scroll to position [234, 267]
click at [266, 119] on icon at bounding box center [266, 117] width 13 height 13
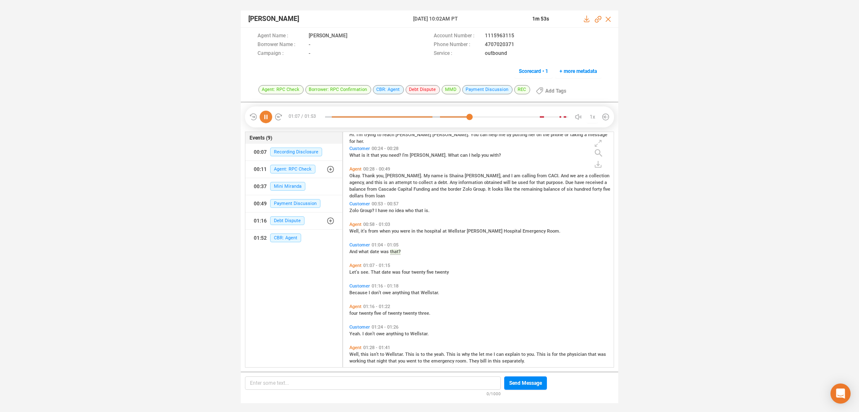
scroll to position [134, 0]
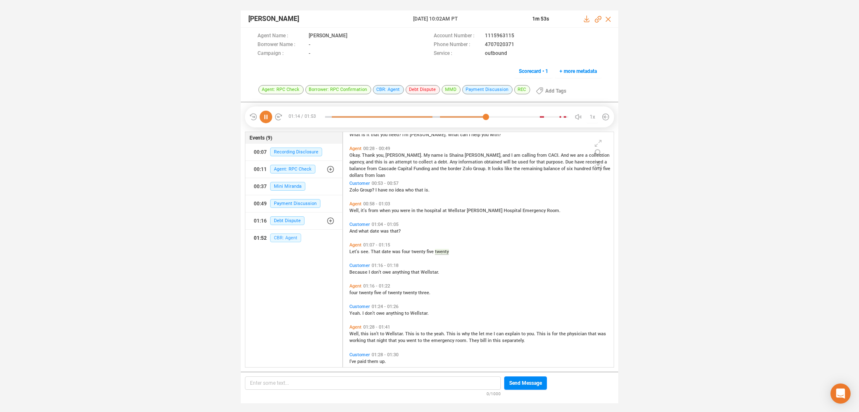
click at [290, 240] on span "CBR: Agent" at bounding box center [285, 238] width 31 height 9
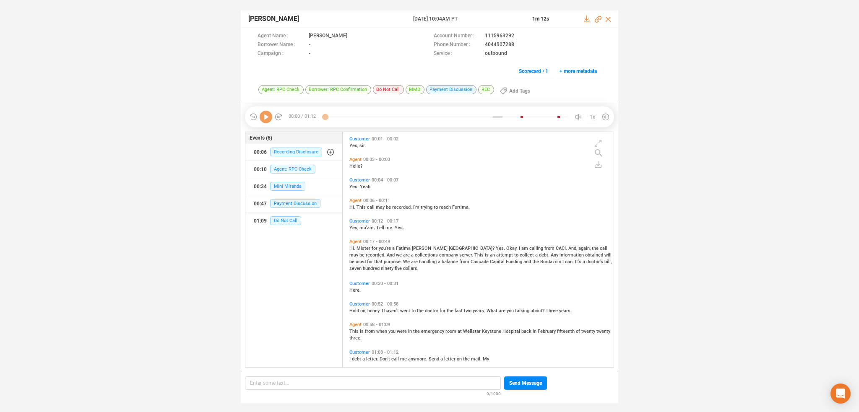
scroll to position [234, 267]
click at [267, 114] on icon at bounding box center [266, 117] width 13 height 13
drag, startPoint x: 478, startPoint y: 40, endPoint x: 482, endPoint y: 50, distance: 11.1
click at [513, 49] on div "Agent Name : Shana Account Number : 1115963292 Borrower Name : - Phone Number :…" at bounding box center [430, 45] width 344 height 26
click at [381, 55] on span "-" at bounding box center [367, 53] width 117 height 9
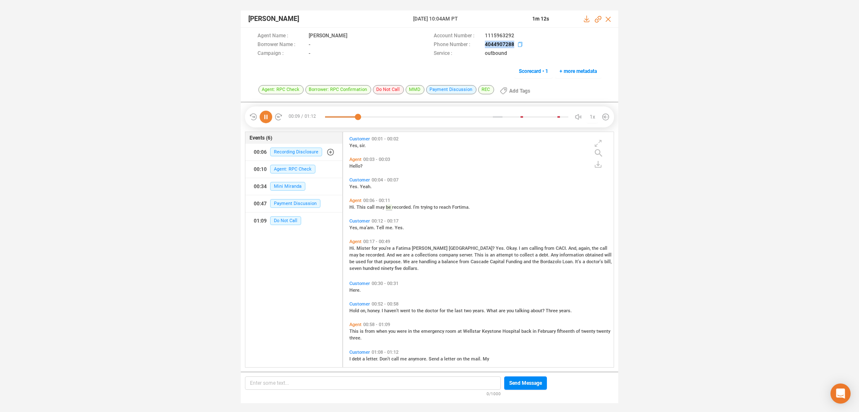
drag, startPoint x: 482, startPoint y: 43, endPoint x: 515, endPoint y: 46, distance: 33.7
click at [515, 46] on div "Phone Number : 4044907288" at bounding box center [518, 45] width 168 height 9
copy div "4044907288"
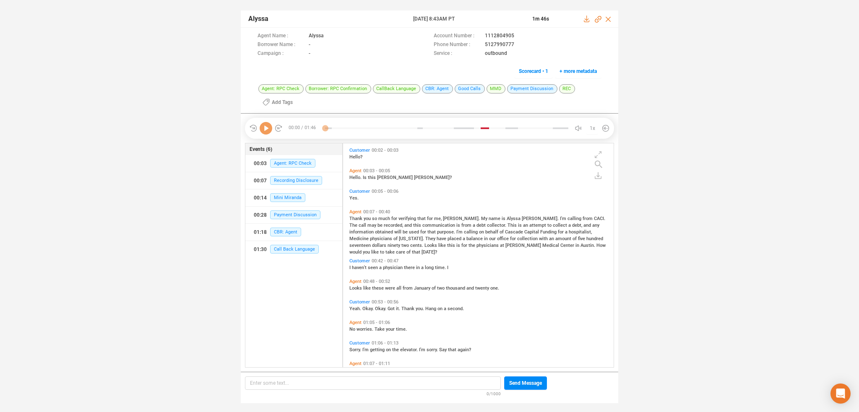
scroll to position [223, 267]
click at [267, 129] on icon at bounding box center [266, 128] width 13 height 13
click at [286, 230] on span "CBR: Agent" at bounding box center [285, 232] width 31 height 9
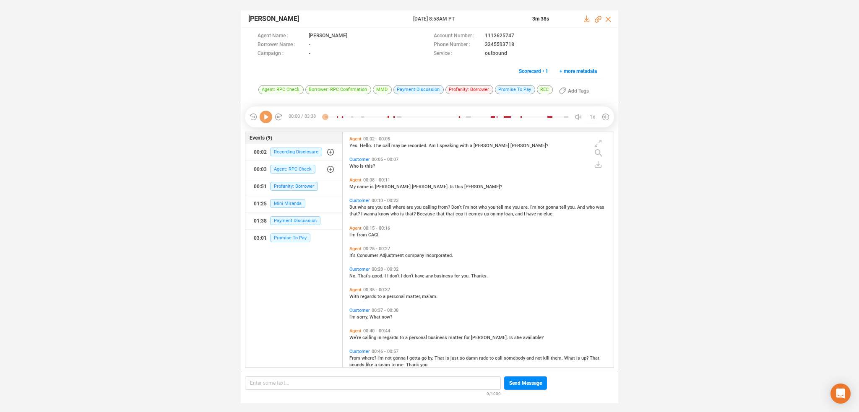
scroll to position [234, 267]
click at [266, 117] on icon at bounding box center [266, 117] width 13 height 13
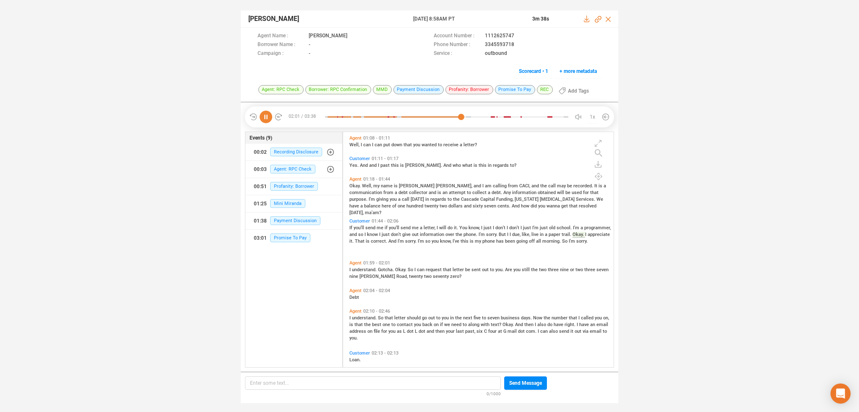
scroll to position [294, 0]
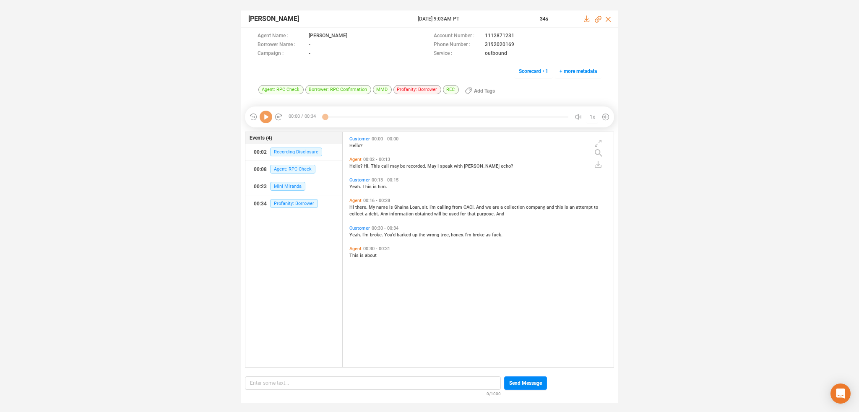
scroll to position [234, 267]
click at [268, 114] on icon at bounding box center [266, 117] width 13 height 13
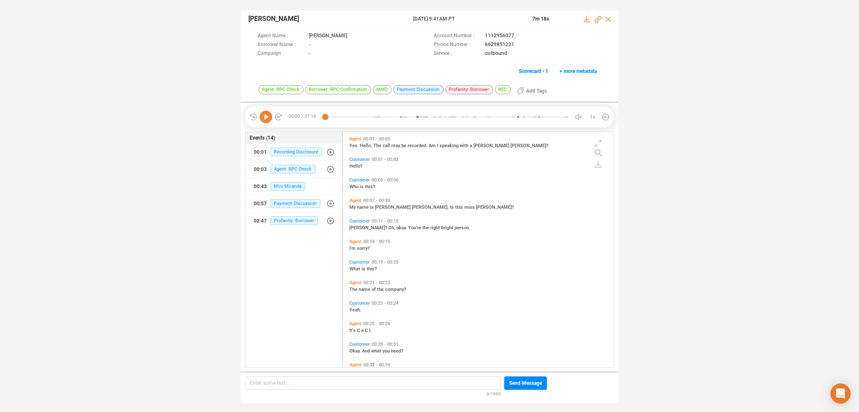
scroll to position [234, 267]
click at [265, 116] on icon at bounding box center [266, 117] width 13 height 13
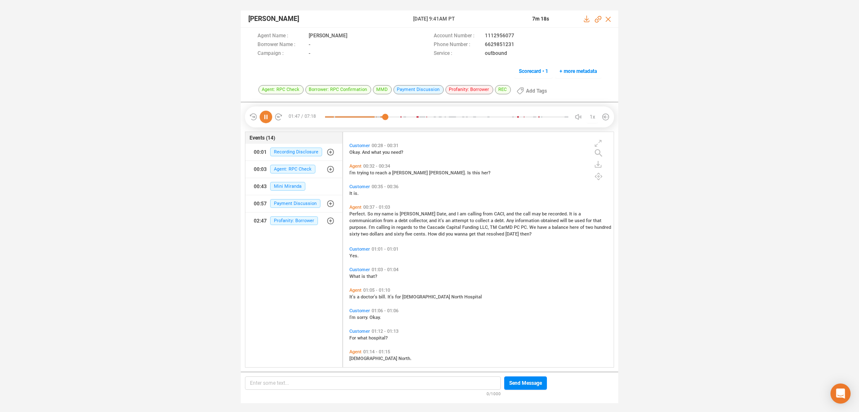
scroll to position [157, 0]
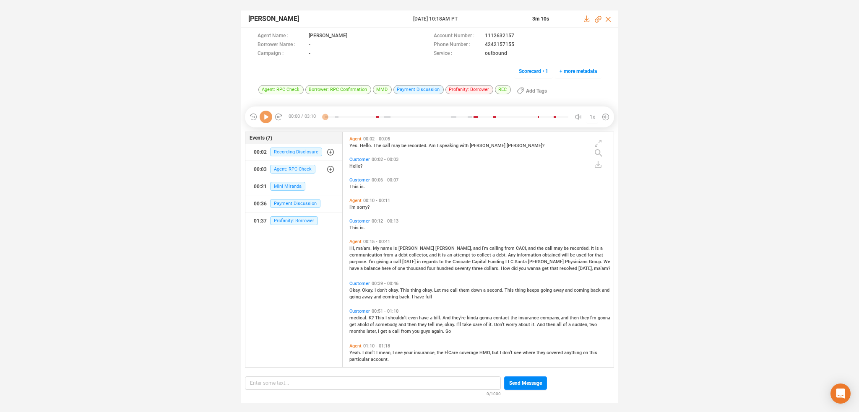
scroll to position [234, 267]
click at [267, 117] on icon at bounding box center [266, 117] width 13 height 13
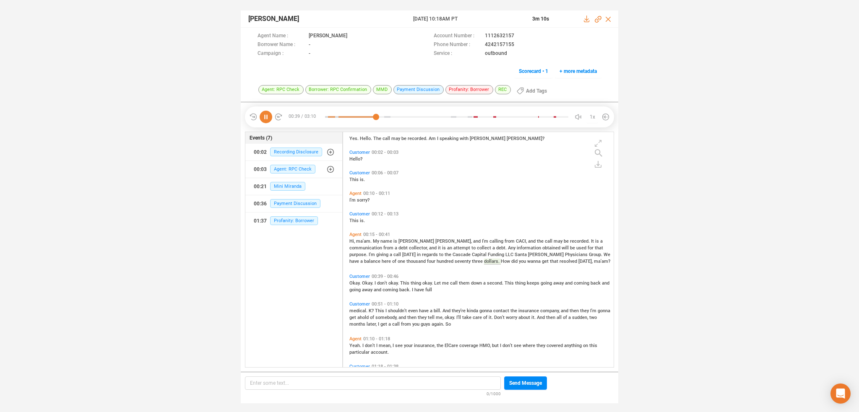
scroll to position [42, 0]
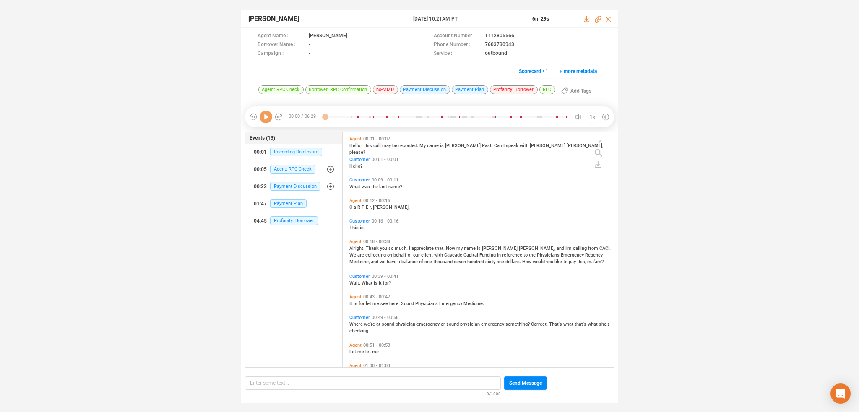
scroll to position [234, 267]
click at [267, 116] on icon at bounding box center [266, 117] width 13 height 13
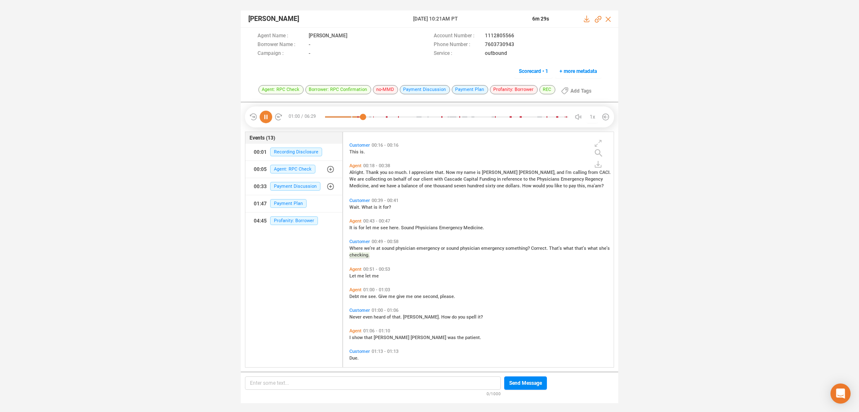
scroll to position [141, 0]
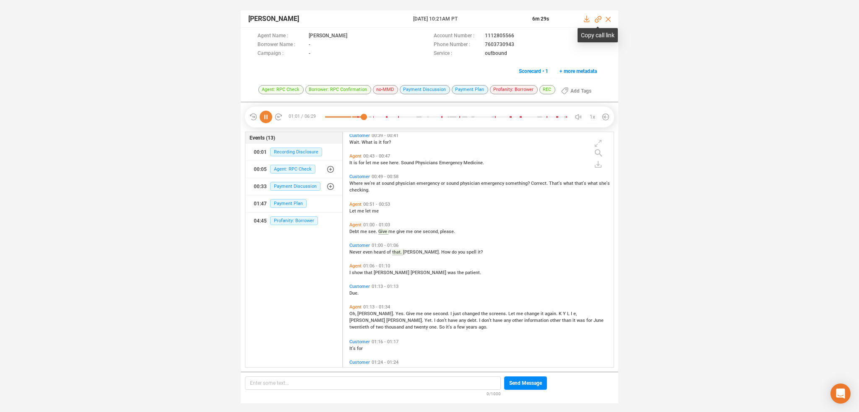
click at [598, 18] on icon at bounding box center [598, 19] width 7 height 7
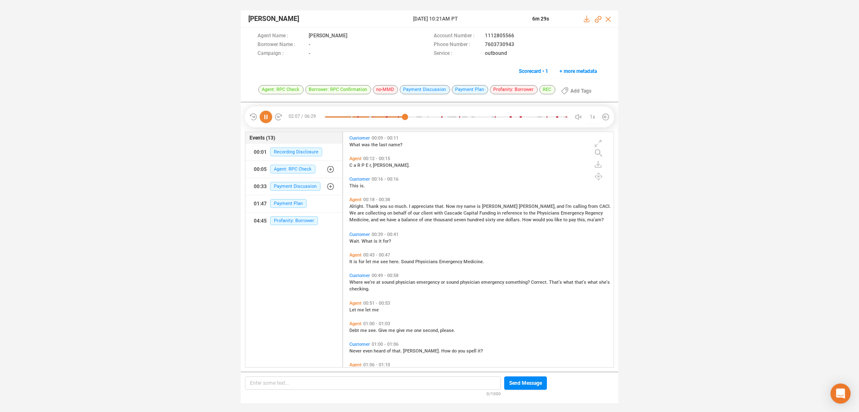
scroll to position [0, 0]
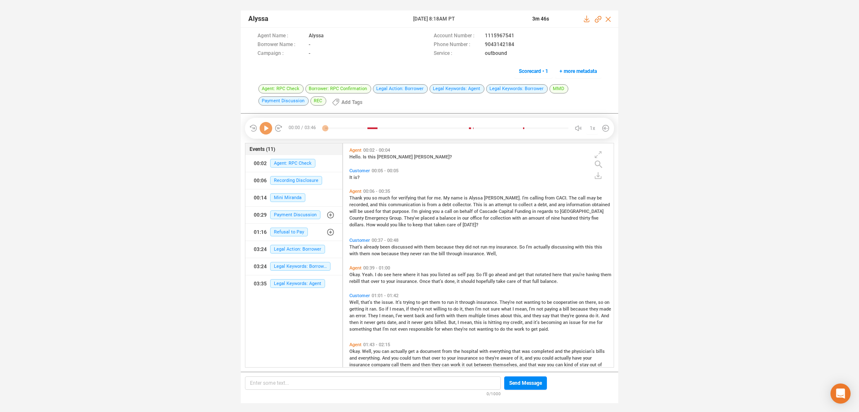
scroll to position [223, 267]
click at [269, 131] on icon at bounding box center [266, 128] width 13 height 13
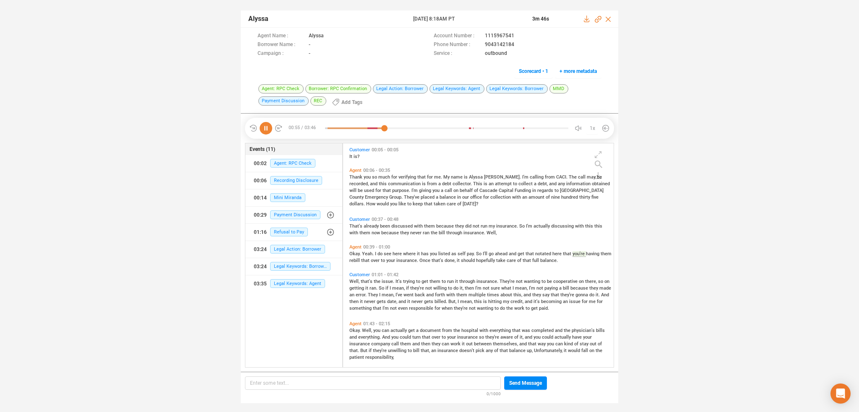
scroll to position [0, 0]
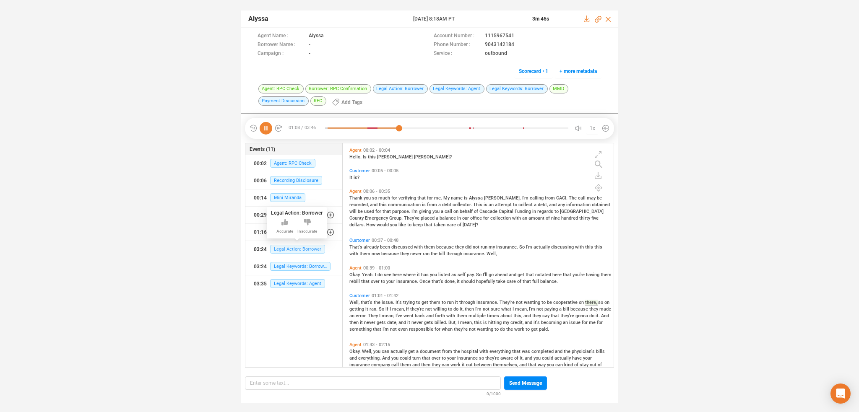
click at [283, 251] on span "Legal Action: Borrower" at bounding box center [297, 249] width 55 height 9
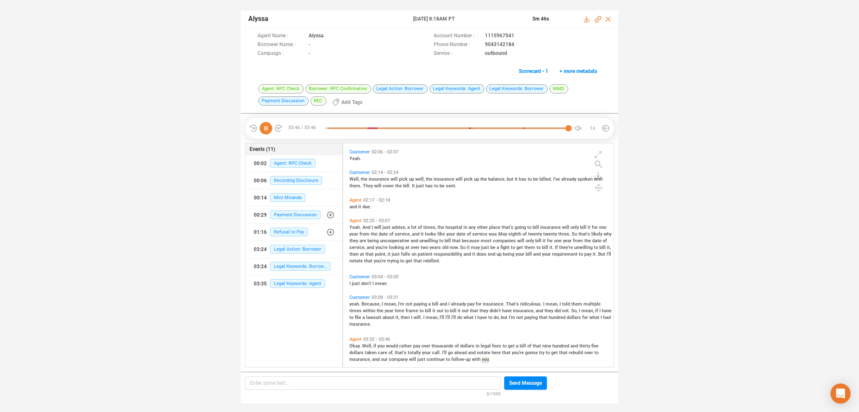
scroll to position [251, 0]
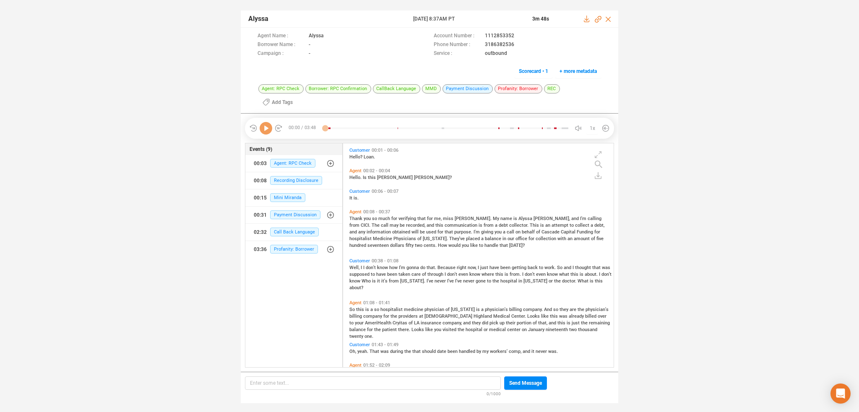
scroll to position [234, 267]
click at [264, 122] on icon at bounding box center [266, 128] width 13 height 13
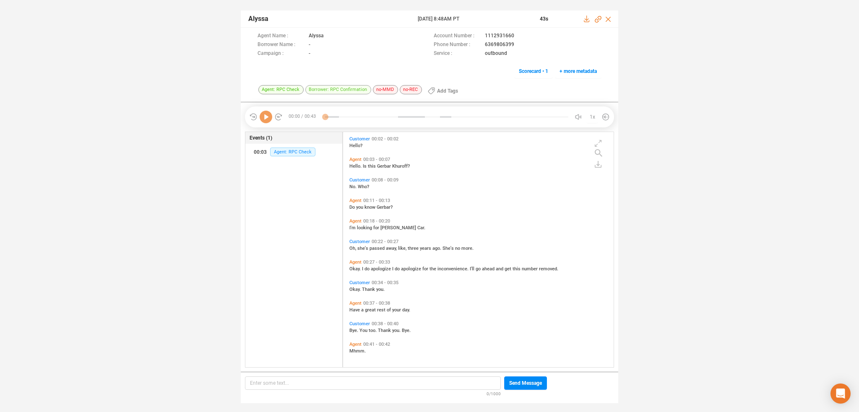
scroll to position [234, 267]
click at [267, 120] on icon at bounding box center [266, 117] width 13 height 13
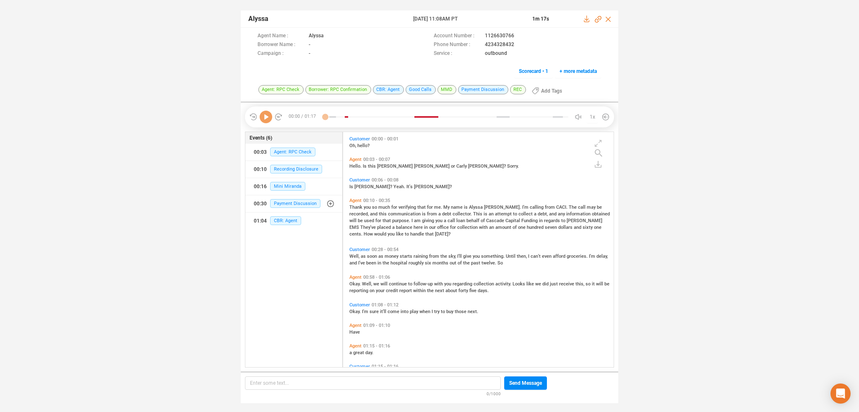
scroll to position [234, 267]
click at [266, 119] on icon at bounding box center [266, 117] width 13 height 13
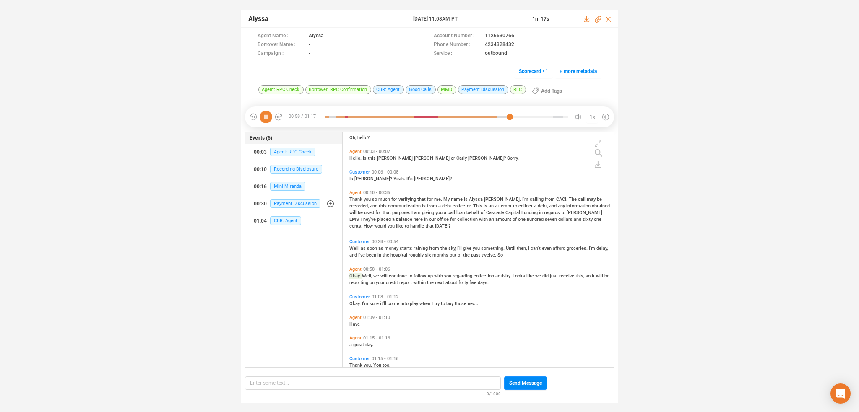
scroll to position [22, 0]
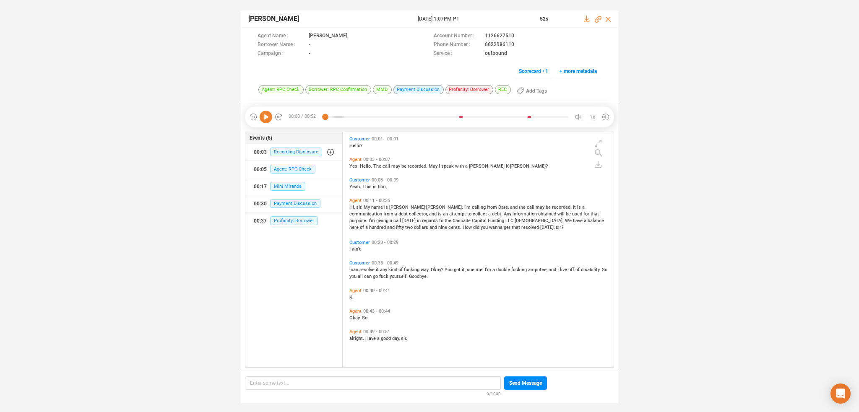
scroll to position [234, 267]
click at [267, 118] on icon at bounding box center [266, 117] width 13 height 13
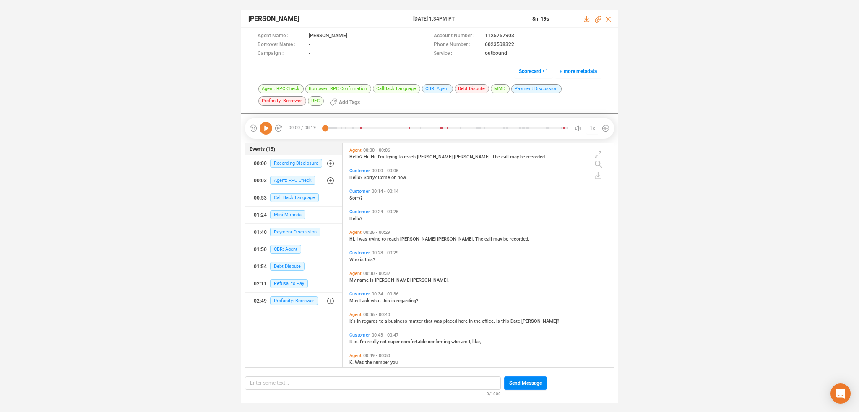
scroll to position [223, 267]
click at [267, 130] on icon at bounding box center [266, 128] width 13 height 13
click at [352, 238] on span "Hi." at bounding box center [352, 239] width 7 height 5
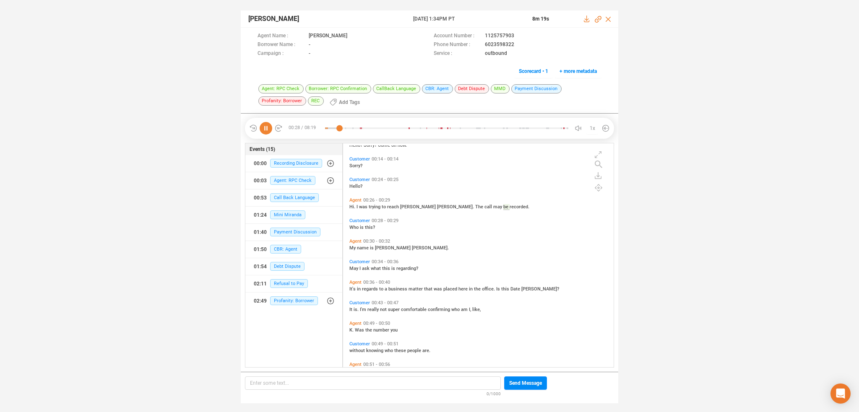
scroll to position [42, 0]
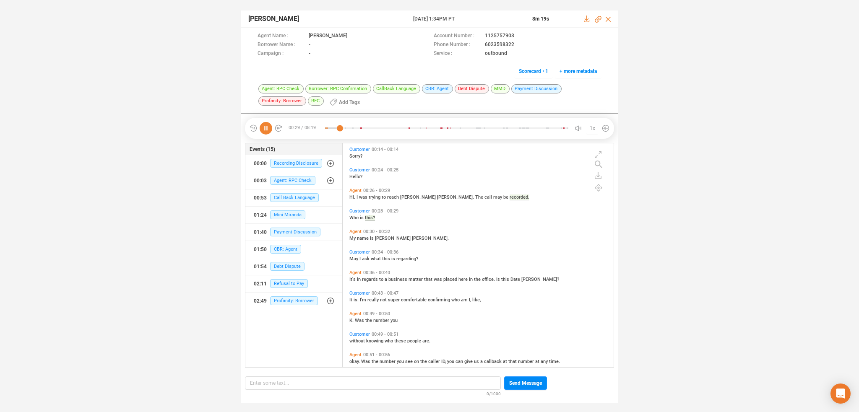
click at [352, 238] on span "My" at bounding box center [353, 238] width 8 height 5
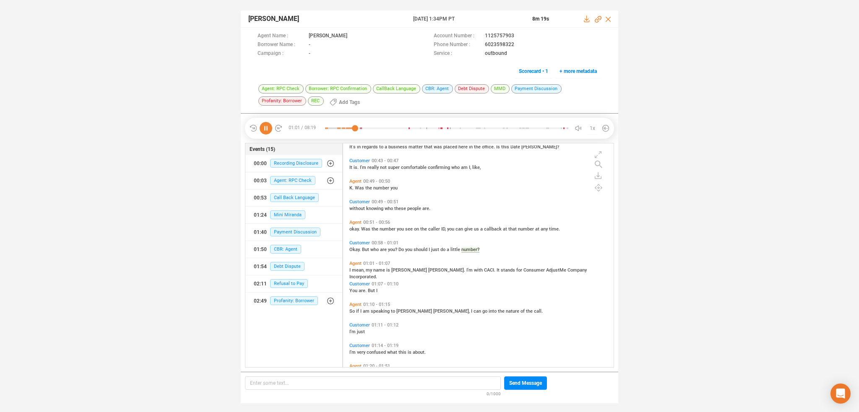
scroll to position [168, 0]
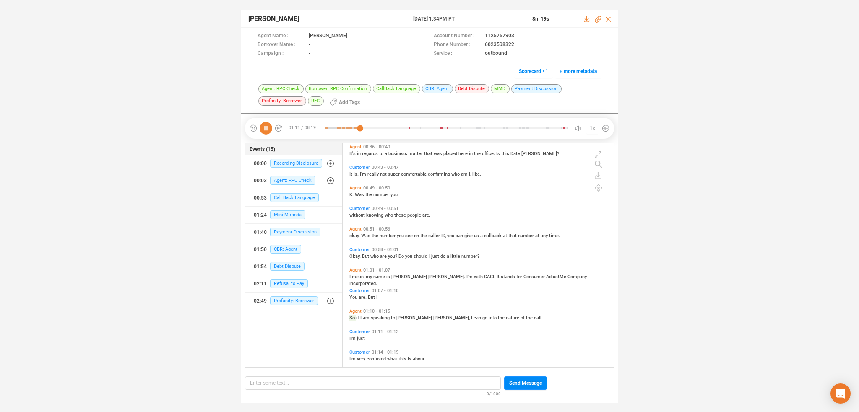
click at [354, 153] on span "It's" at bounding box center [353, 153] width 8 height 5
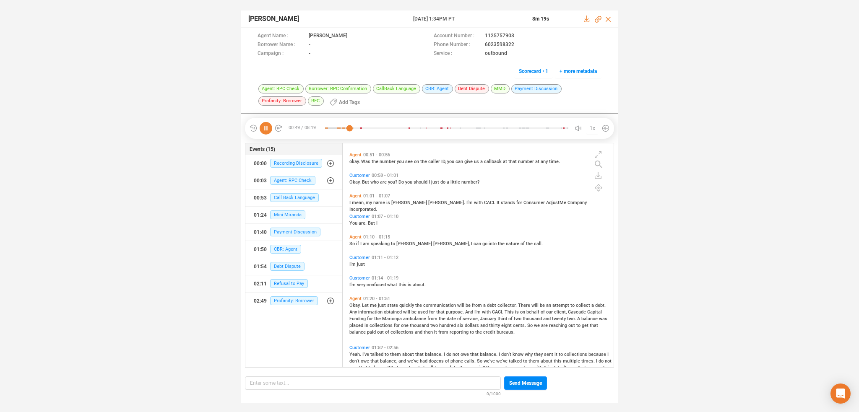
scroll to position [252, 0]
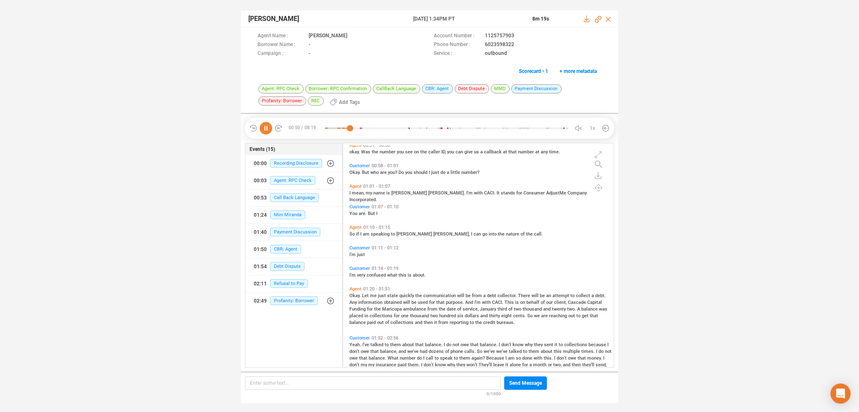
click at [354, 233] on span "So" at bounding box center [352, 234] width 7 height 5
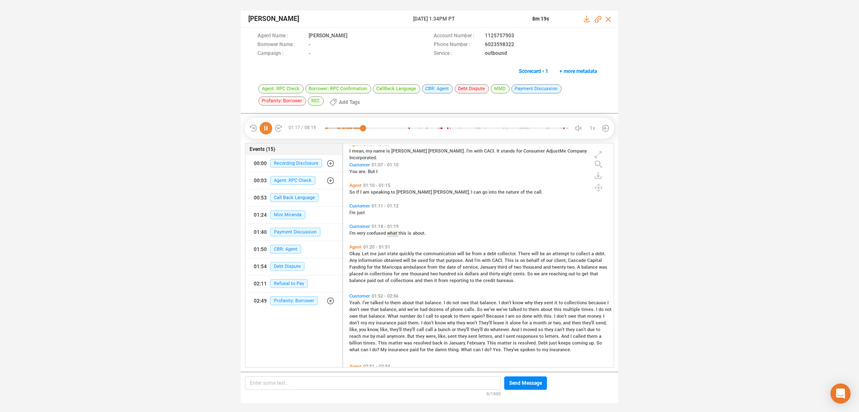
scroll to position [336, 0]
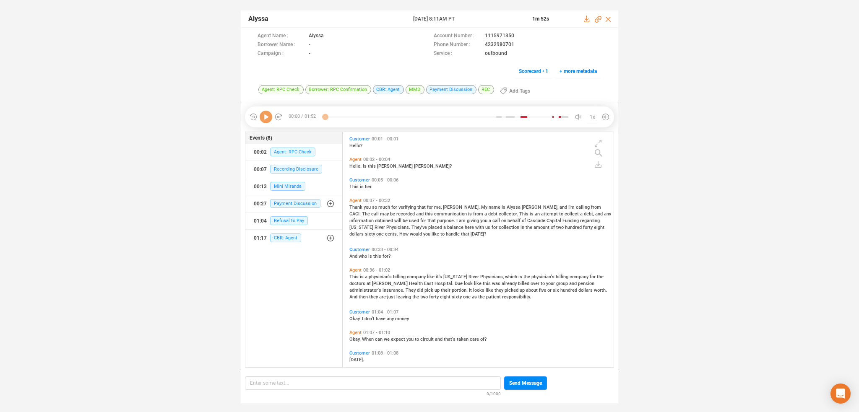
scroll to position [234, 267]
click at [273, 114] on div at bounding box center [266, 117] width 34 height 13
click at [270, 119] on icon at bounding box center [266, 117] width 13 height 13
click at [276, 238] on span "CBR: Agent" at bounding box center [285, 238] width 31 height 9
click at [281, 251] on span "CBR: Agent" at bounding box center [291, 254] width 31 height 9
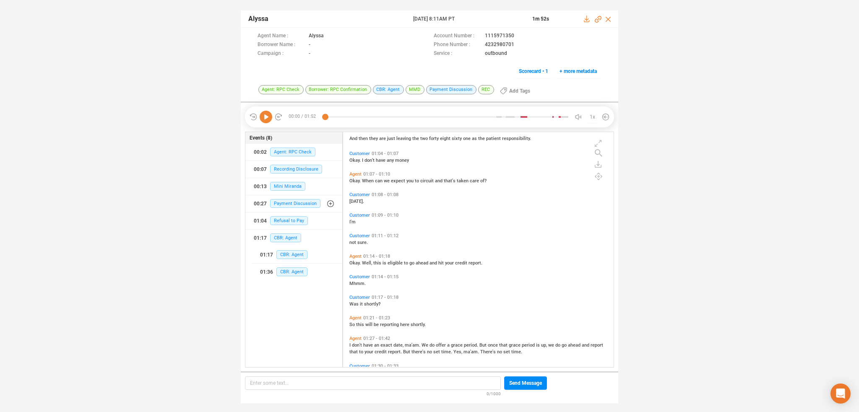
scroll to position [158, 0]
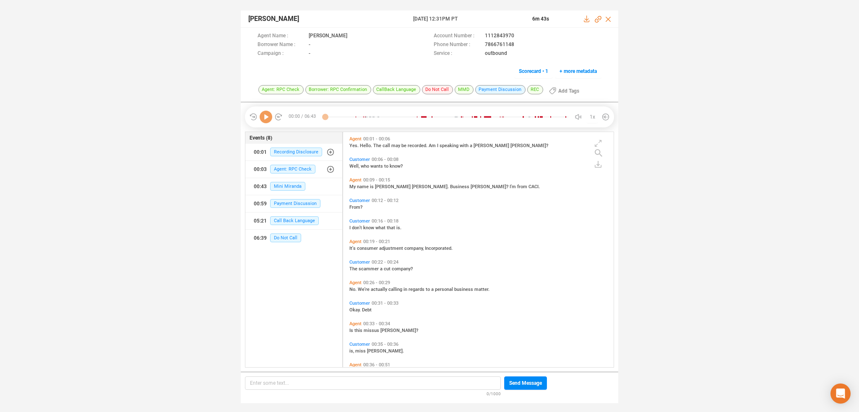
scroll to position [234, 267]
click at [264, 117] on icon at bounding box center [266, 117] width 13 height 13
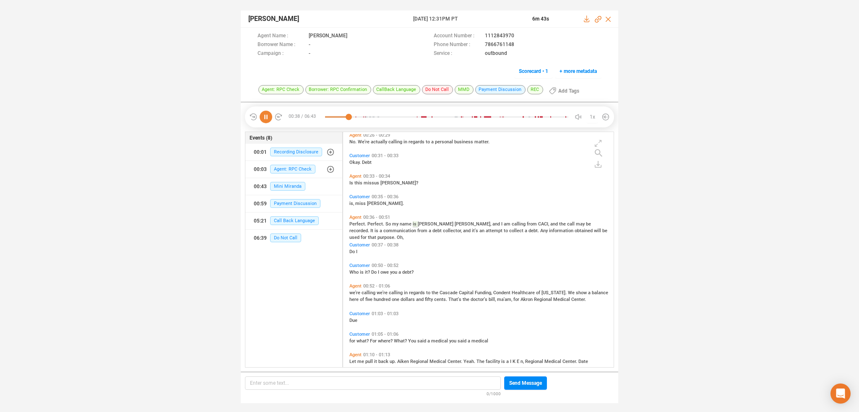
scroll to position [123, 0]
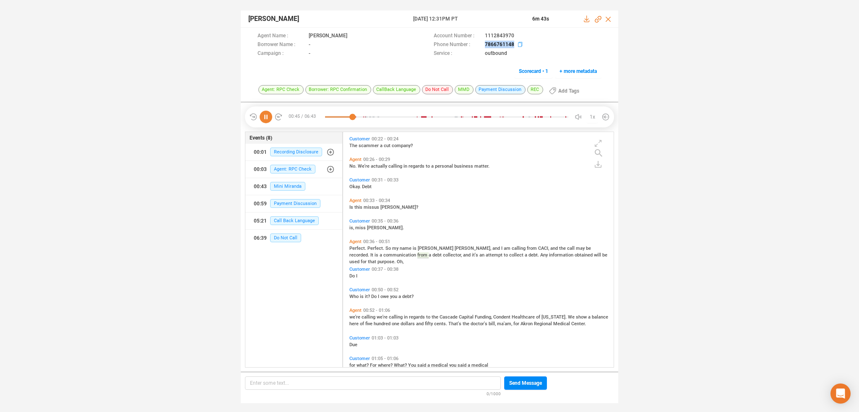
drag, startPoint x: 482, startPoint y: 44, endPoint x: 513, endPoint y: 45, distance: 31.5
click at [513, 45] on div "Phone Number : 7866761148" at bounding box center [518, 45] width 168 height 9
copy div "7866761148"
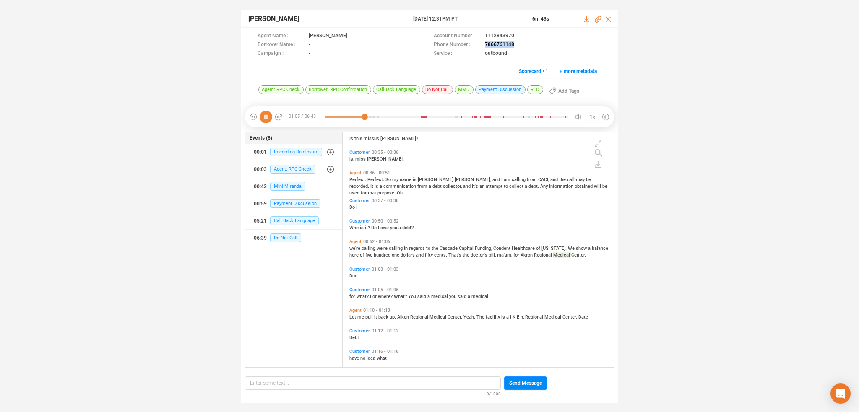
scroll to position [237, 0]
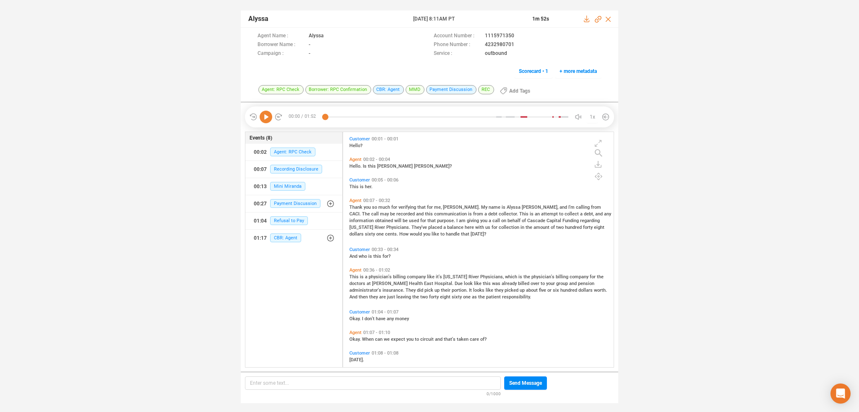
scroll to position [234, 267]
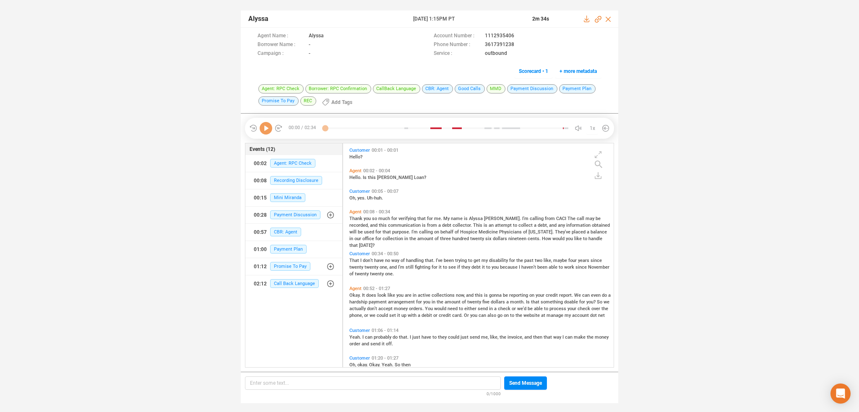
scroll to position [223, 267]
click at [264, 127] on icon at bounding box center [266, 128] width 13 height 13
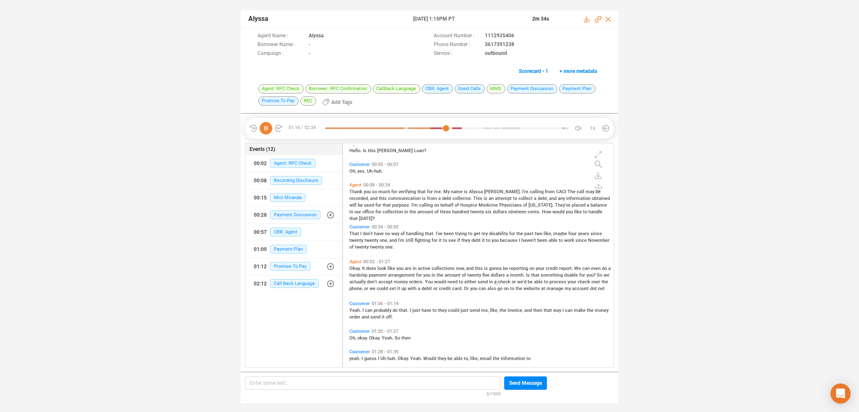
scroll to position [42, 0]
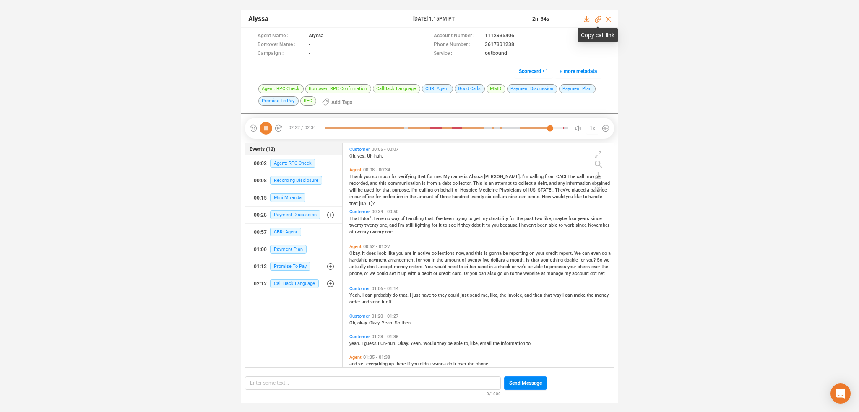
click at [598, 17] on icon at bounding box center [598, 19] width 7 height 7
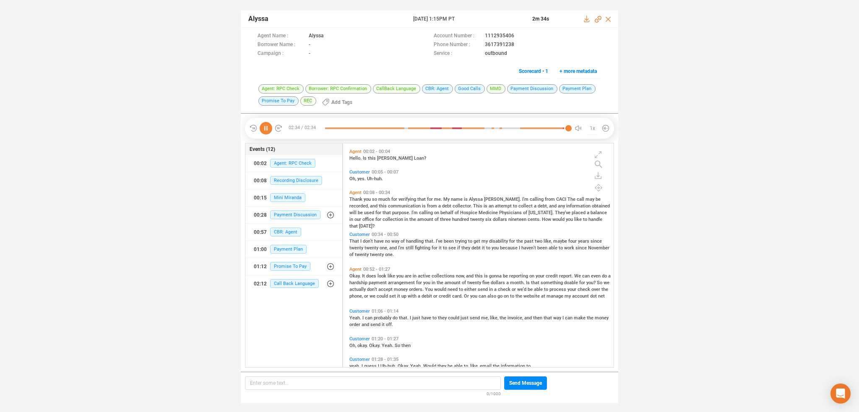
scroll to position [0, 0]
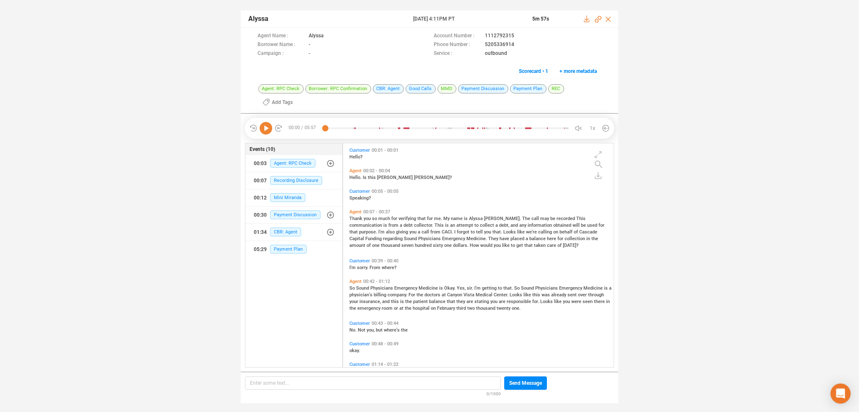
scroll to position [223, 267]
click at [268, 128] on icon at bounding box center [266, 128] width 13 height 13
click at [284, 230] on span "CBR: Agent" at bounding box center [285, 232] width 31 height 9
click at [286, 247] on span "CBR: Agent" at bounding box center [291, 249] width 31 height 9
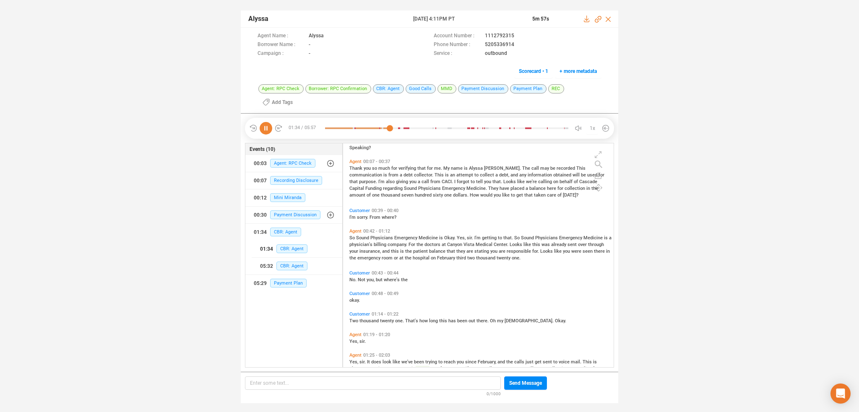
scroll to position [0, 0]
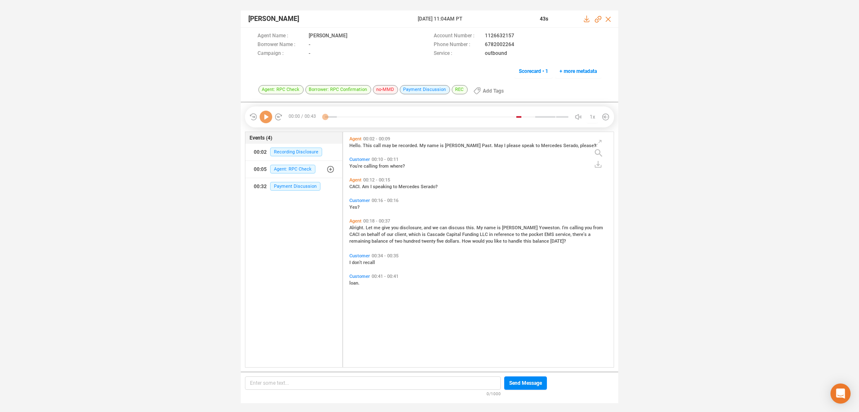
scroll to position [234, 267]
click at [267, 117] on icon at bounding box center [266, 117] width 13 height 13
click at [597, 17] on icon at bounding box center [598, 19] width 7 height 7
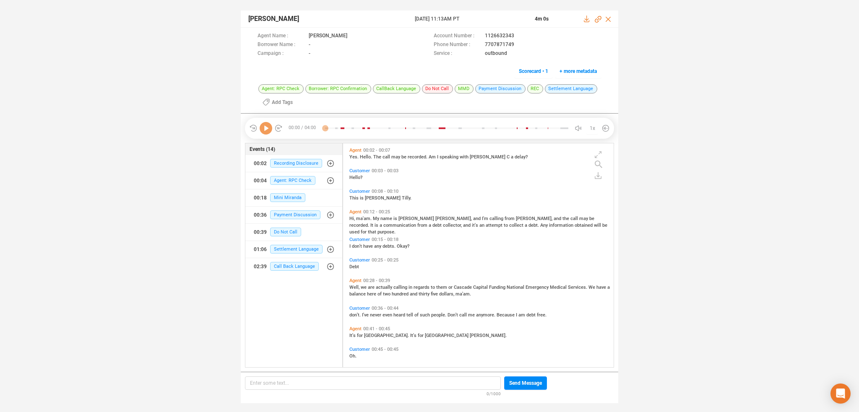
scroll to position [223, 267]
click at [268, 129] on icon at bounding box center [266, 128] width 13 height 13
drag, startPoint x: 482, startPoint y: 44, endPoint x: 513, endPoint y: 45, distance: 31.0
click at [514, 45] on div "Phone Number : 7707871749" at bounding box center [518, 45] width 168 height 9
copy div "7707871749"
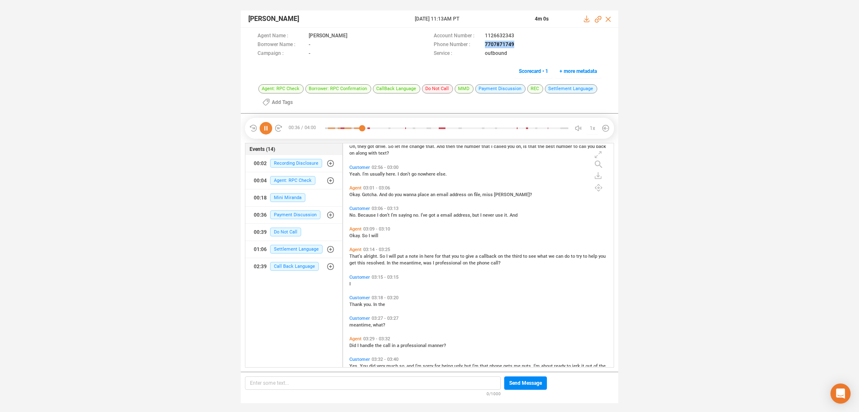
scroll to position [822, 0]
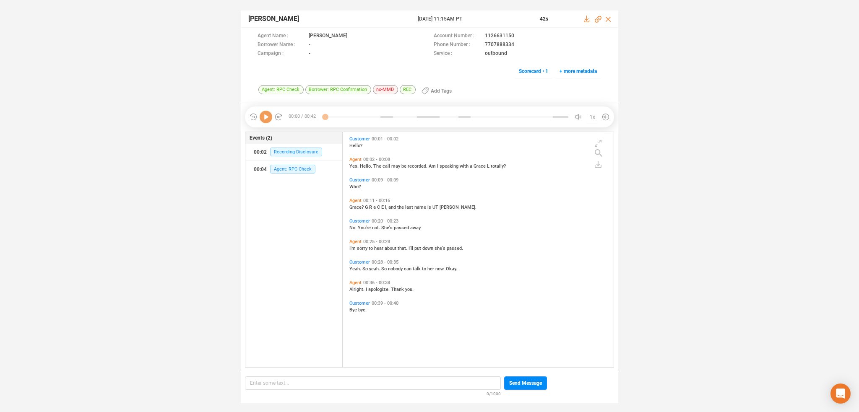
scroll to position [234, 267]
click at [266, 120] on icon at bounding box center [266, 117] width 13 height 13
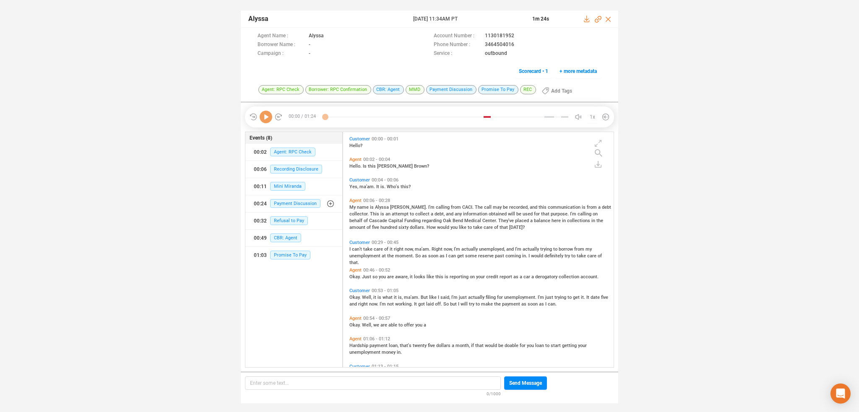
scroll to position [2, 4]
click at [266, 119] on icon at bounding box center [266, 117] width 13 height 13
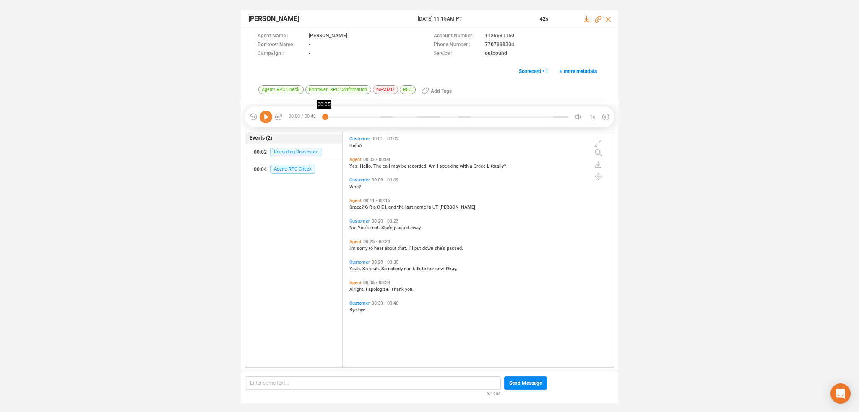
scroll to position [234, 267]
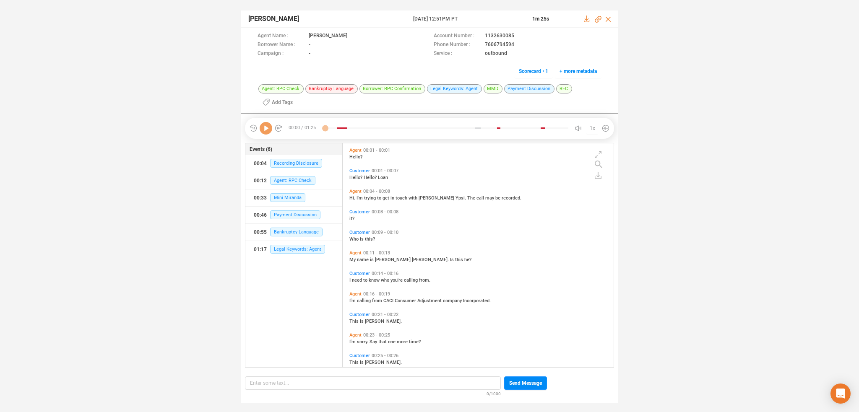
scroll to position [223, 267]
click at [265, 131] on icon at bounding box center [266, 128] width 13 height 13
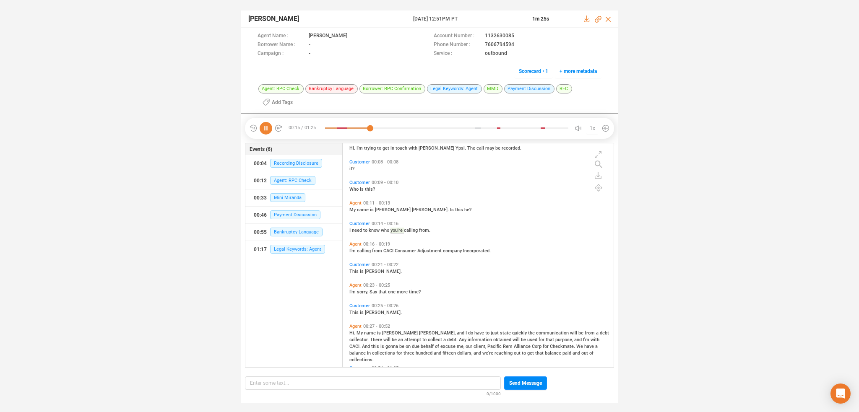
scroll to position [65, 0]
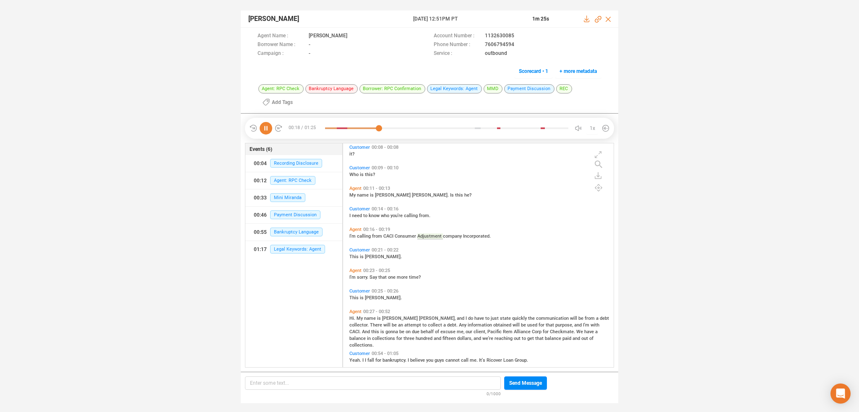
click at [354, 317] on span "Hi." at bounding box center [352, 318] width 7 height 5
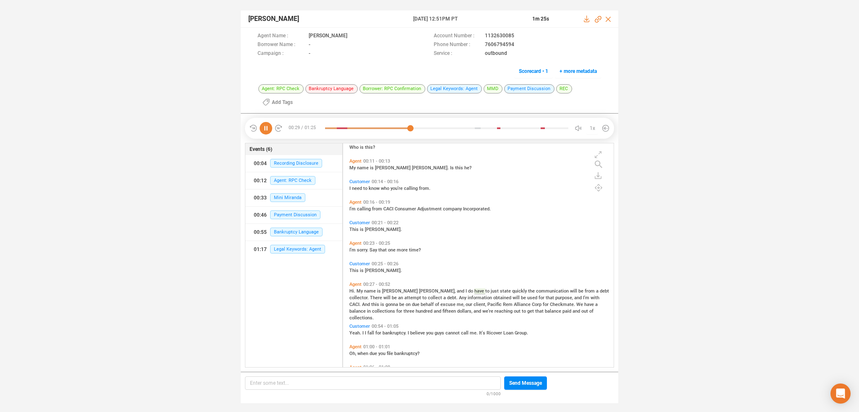
scroll to position [148, 0]
